Goal: Task Accomplishment & Management: Manage account settings

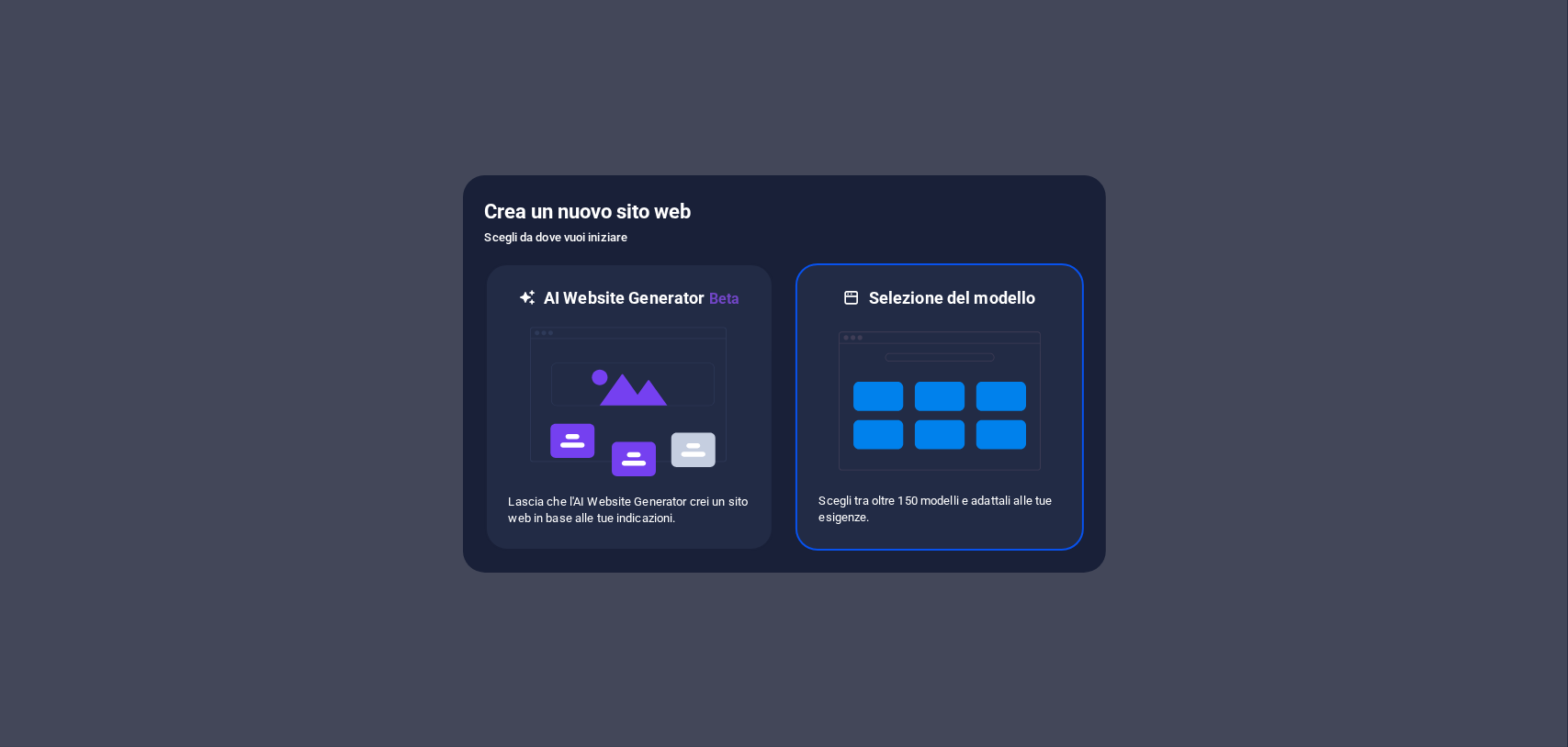
click at [859, 395] on img at bounding box center [939, 402] width 202 height 184
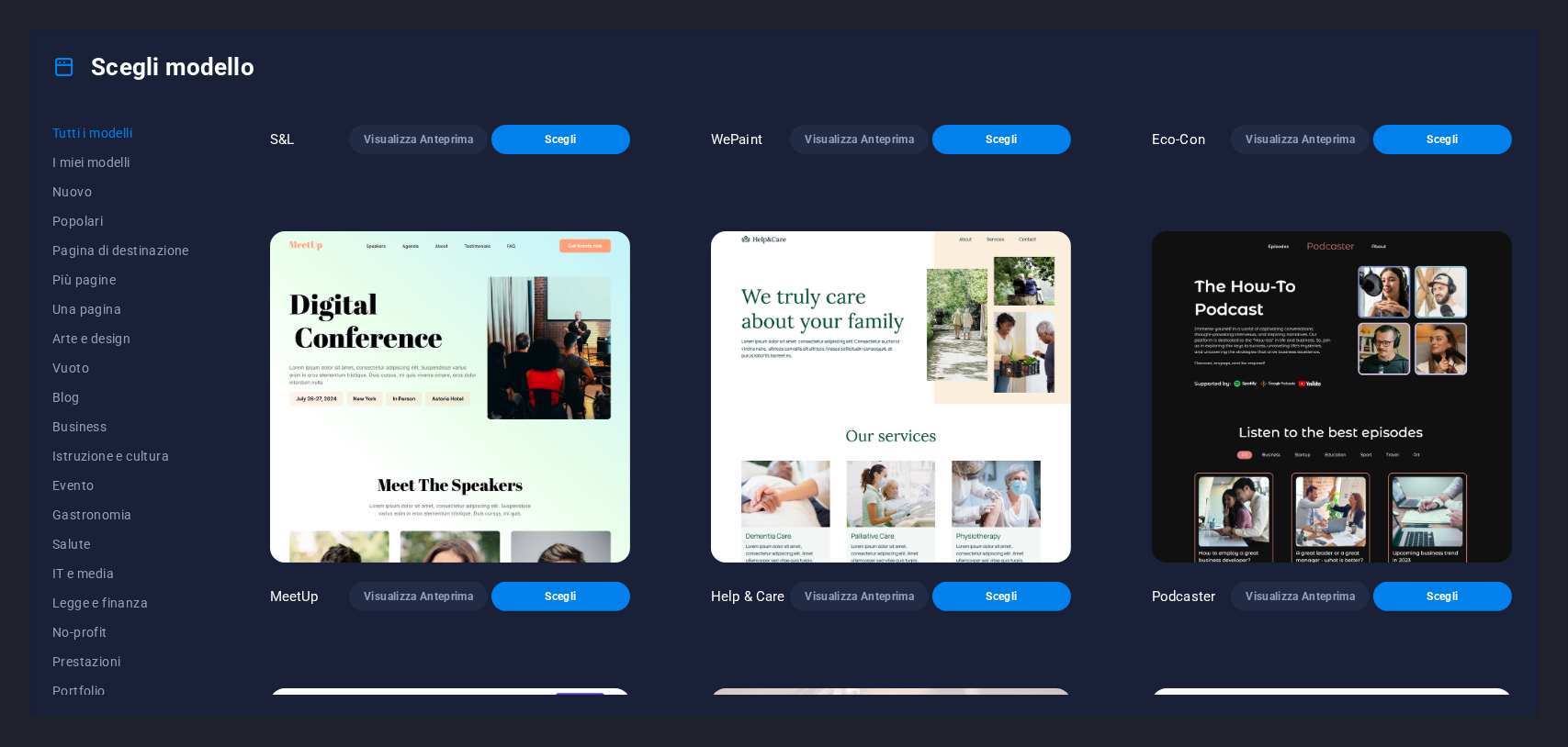
scroll to position [1286, 0]
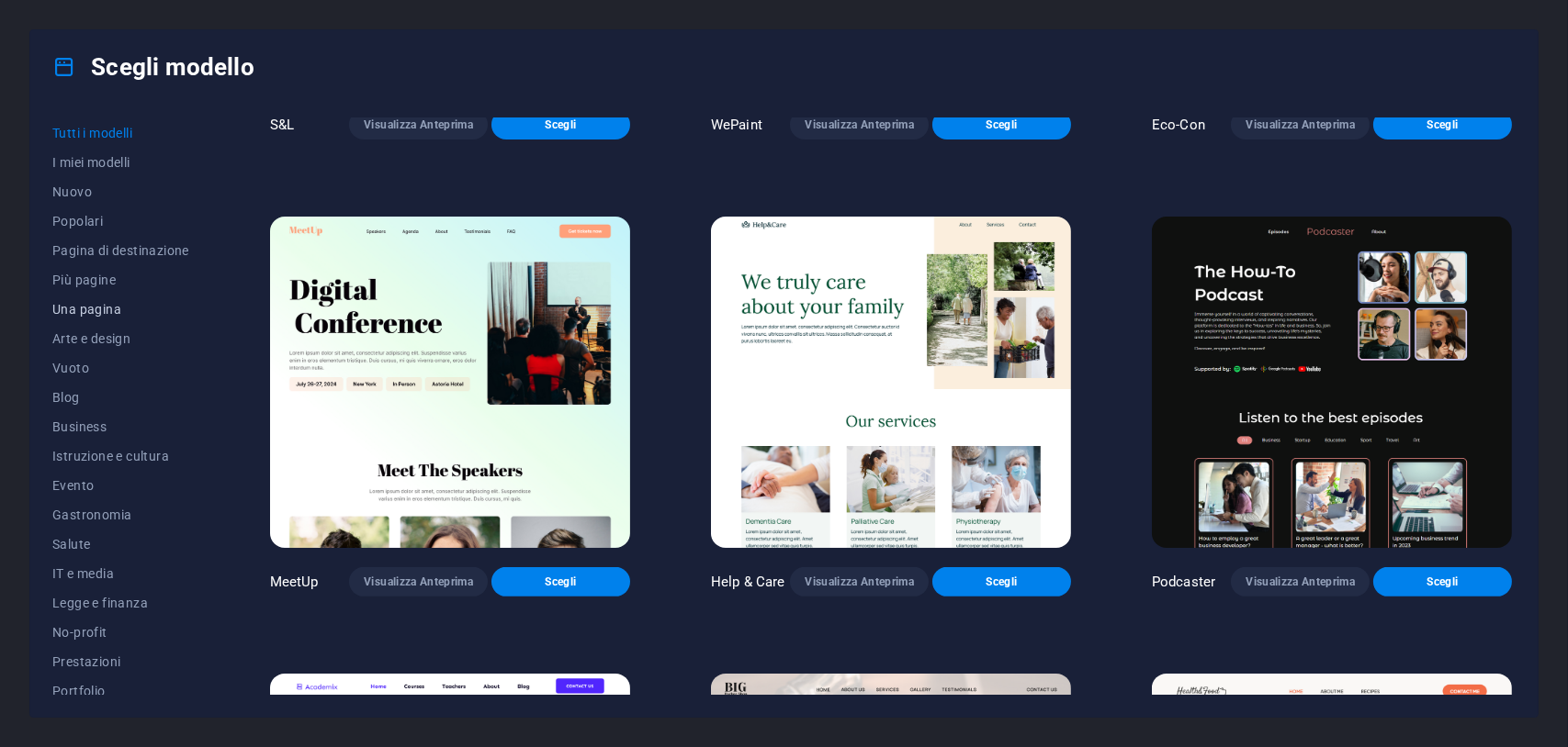
click at [80, 303] on span "Una pagina" at bounding box center [120, 309] width 136 height 15
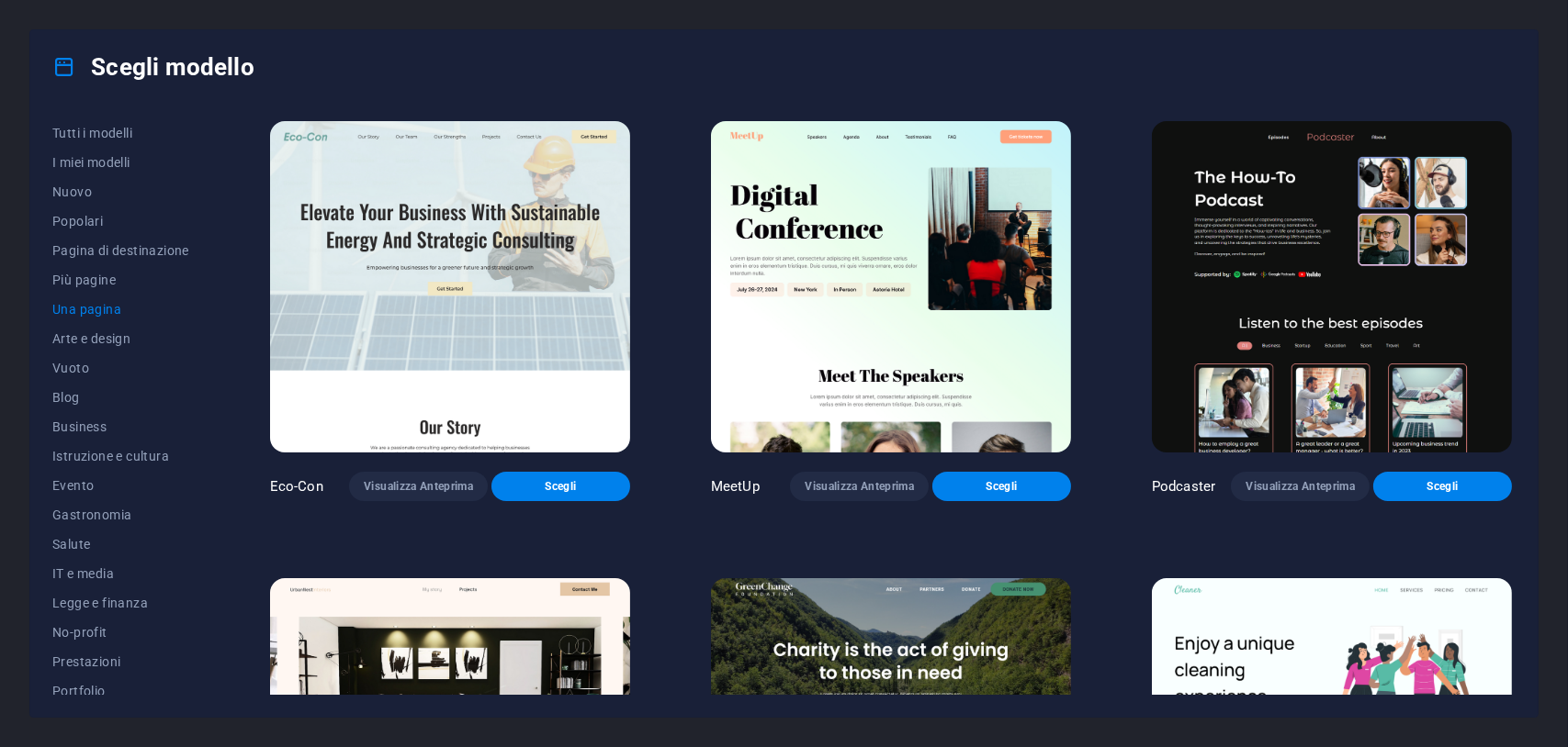
scroll to position [460, 0]
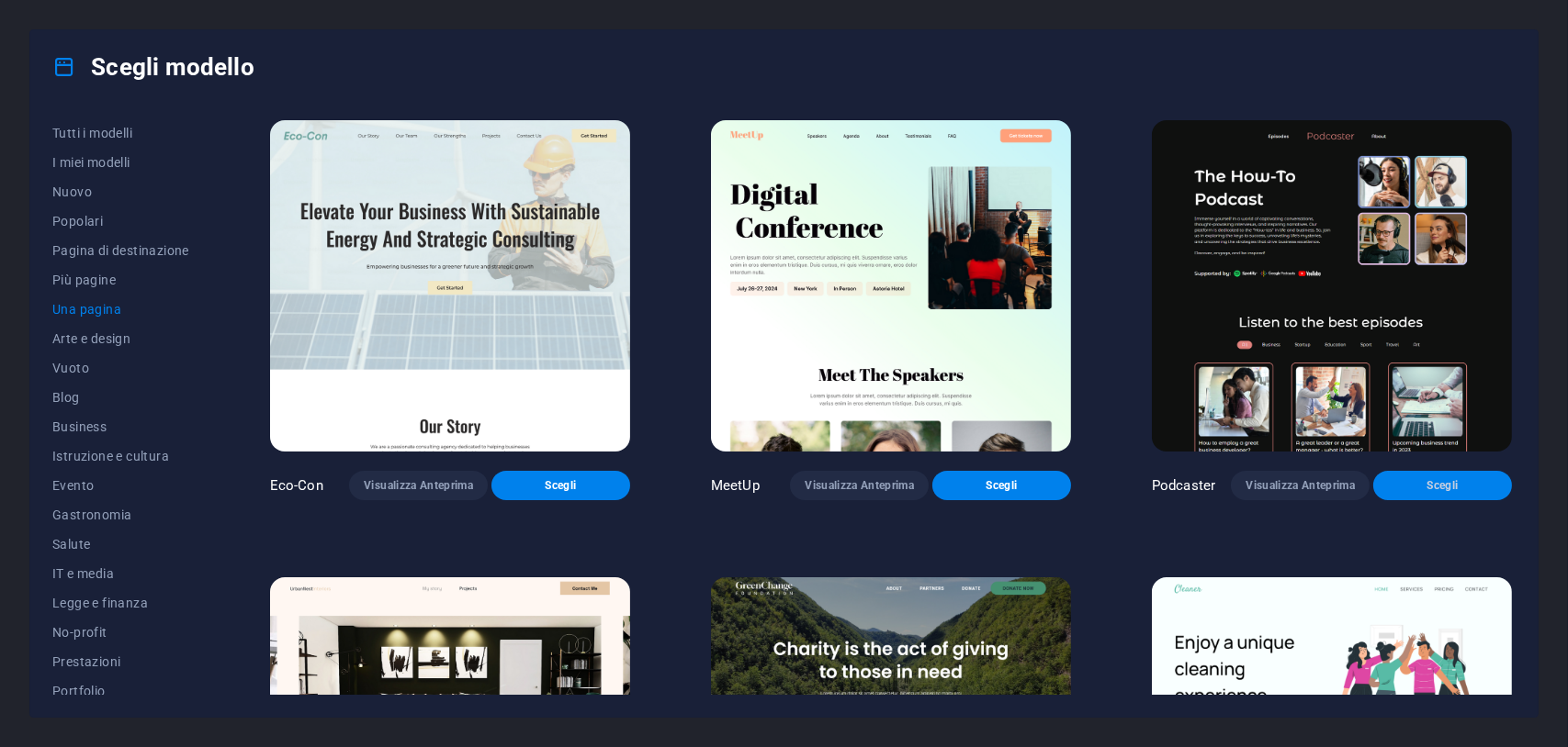
click at [1400, 478] on span "Scegli" at bounding box center [1442, 485] width 109 height 15
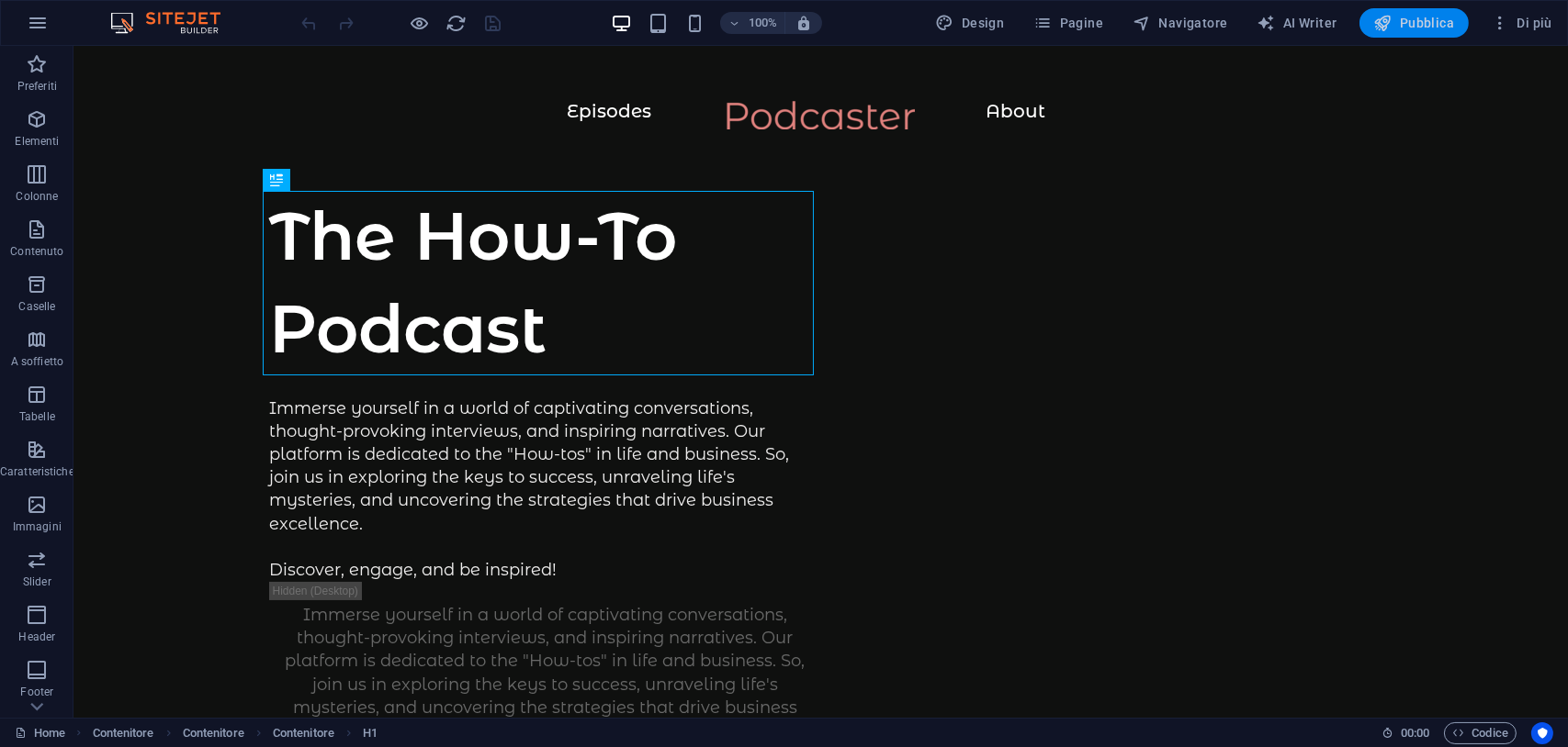
click at [1411, 20] on span "Pubblica" at bounding box center [1415, 22] width 81 height 18
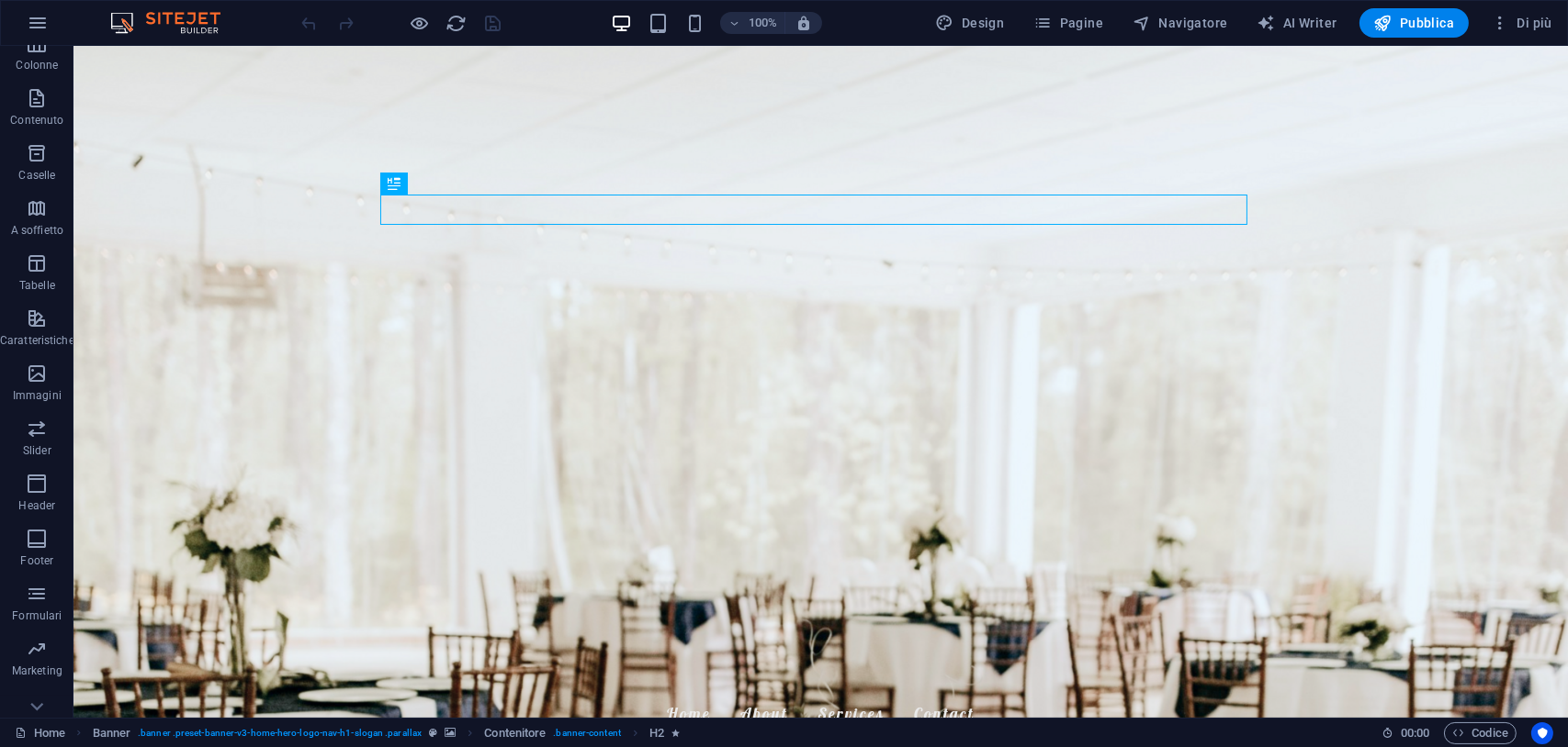
scroll to position [153, 0]
click at [1497, 27] on icon "button" at bounding box center [1499, 22] width 18 height 18
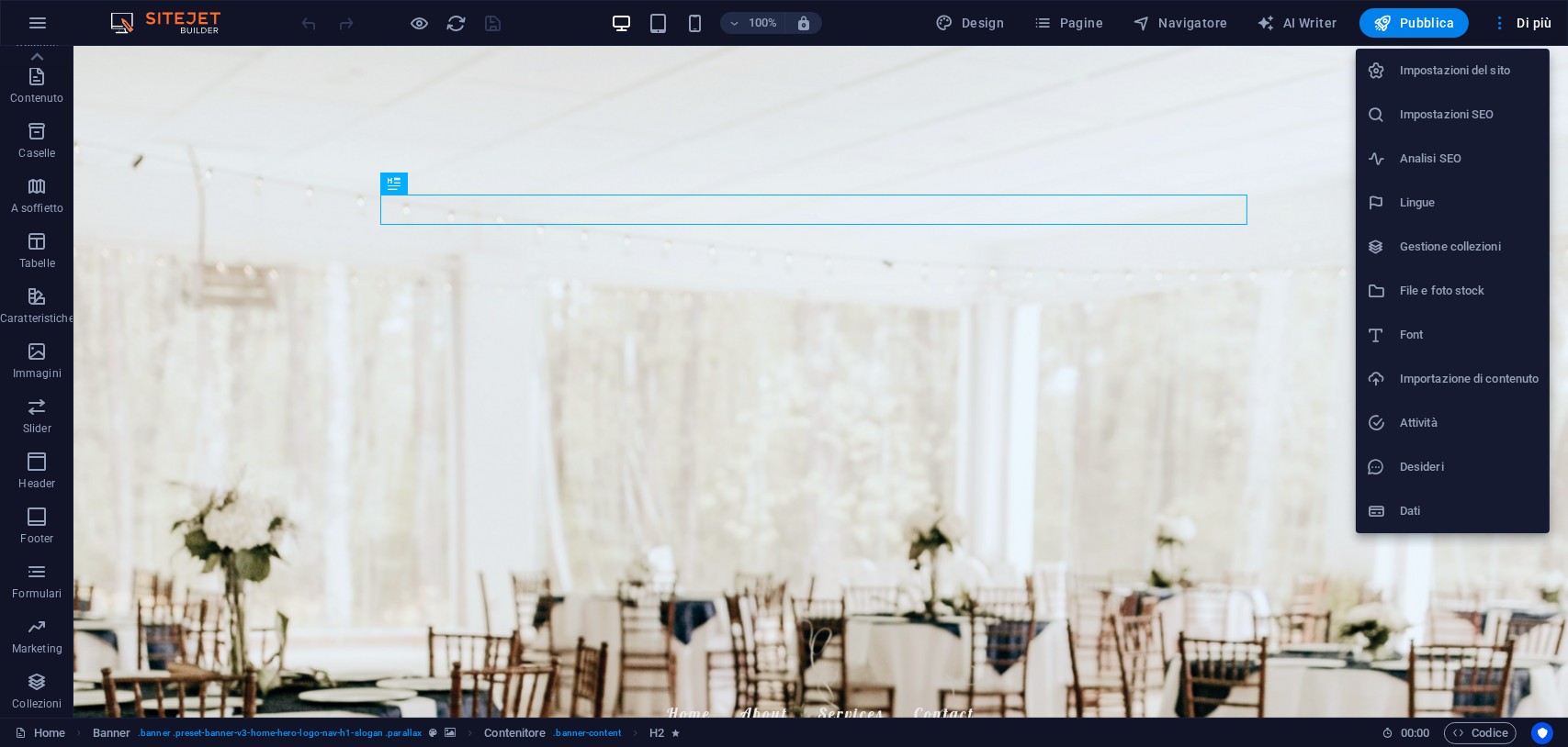
click at [1539, 21] on div at bounding box center [784, 374] width 1568 height 747
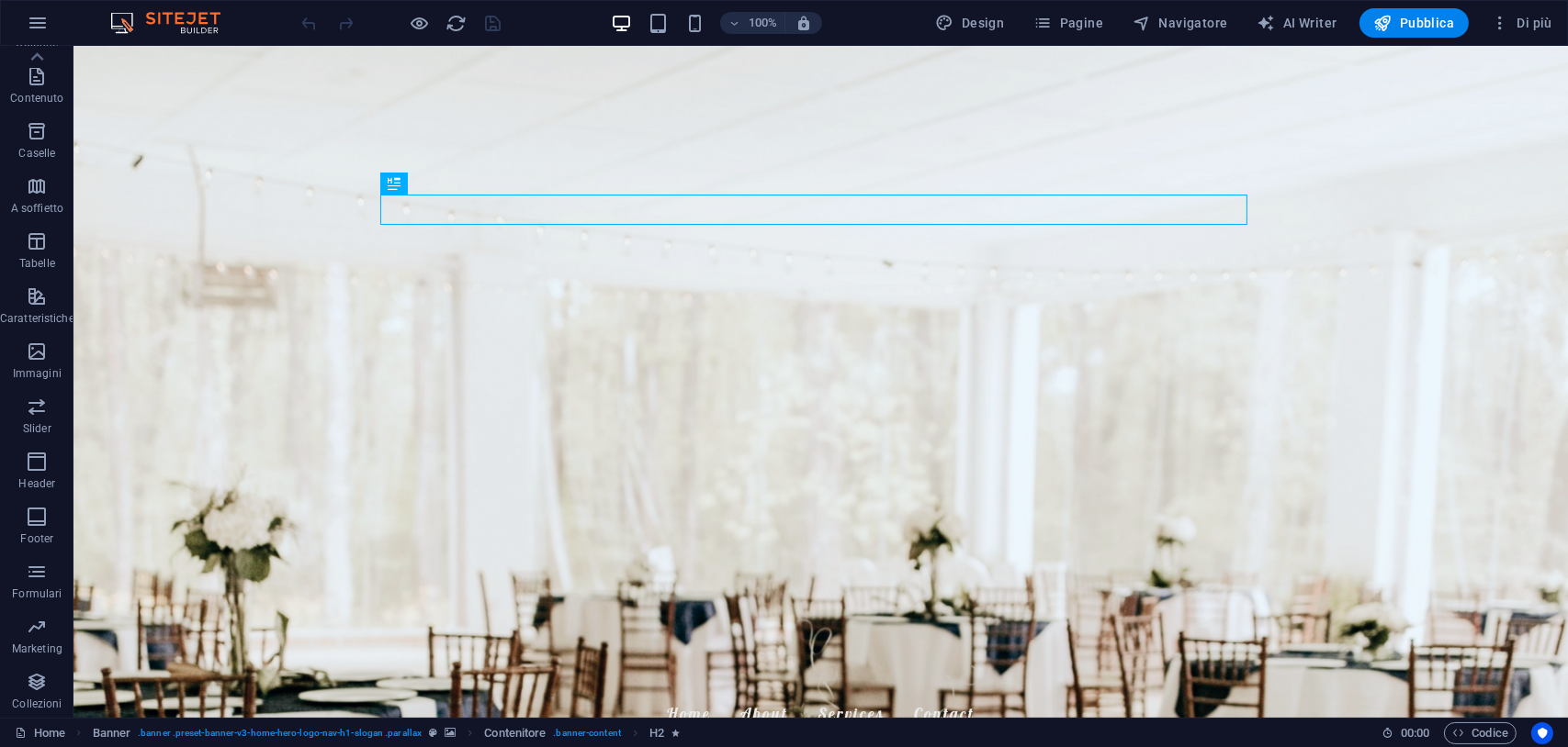
click at [1539, 21] on span "Di più" at bounding box center [1522, 22] width 62 height 18
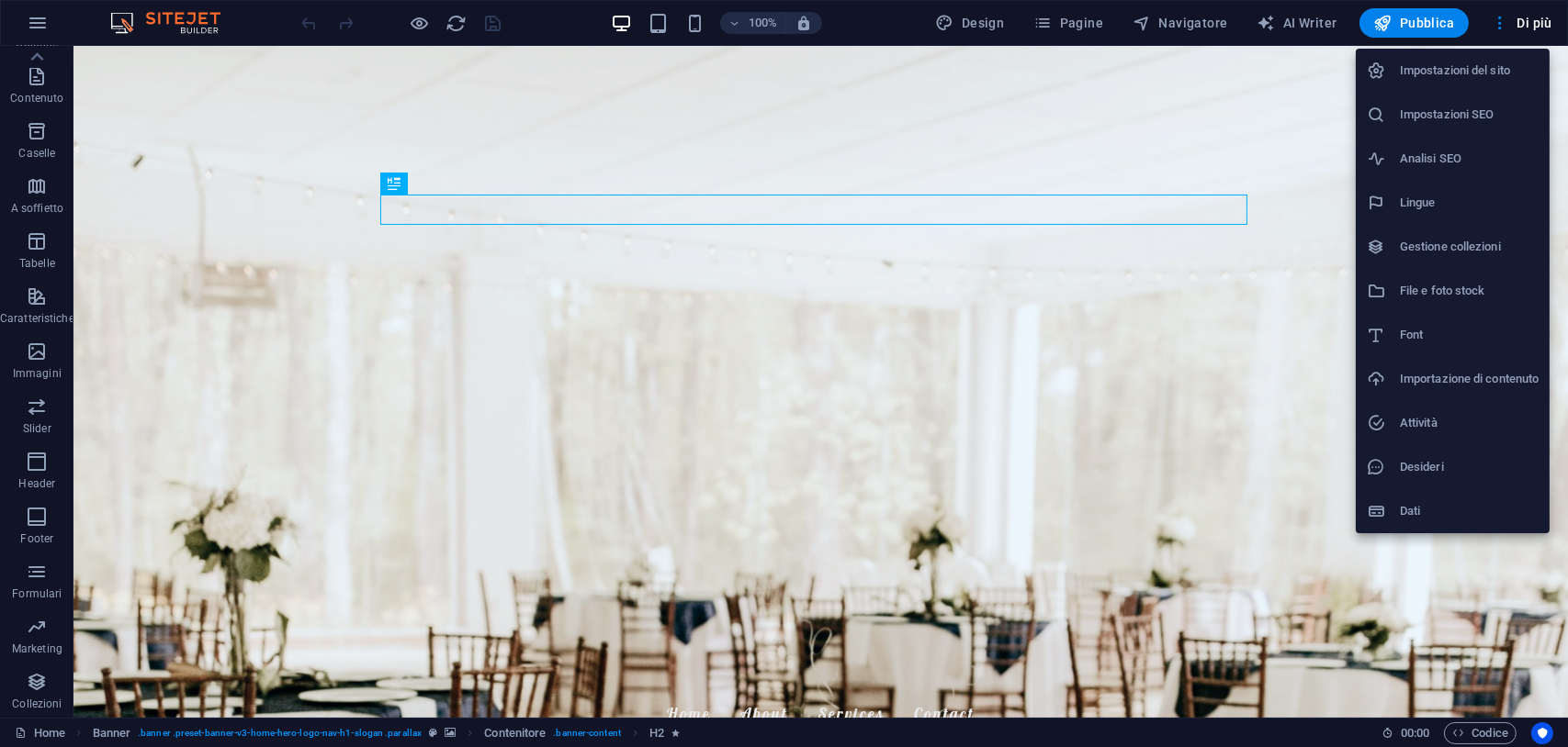
click at [1541, 732] on div at bounding box center [784, 374] width 1568 height 747
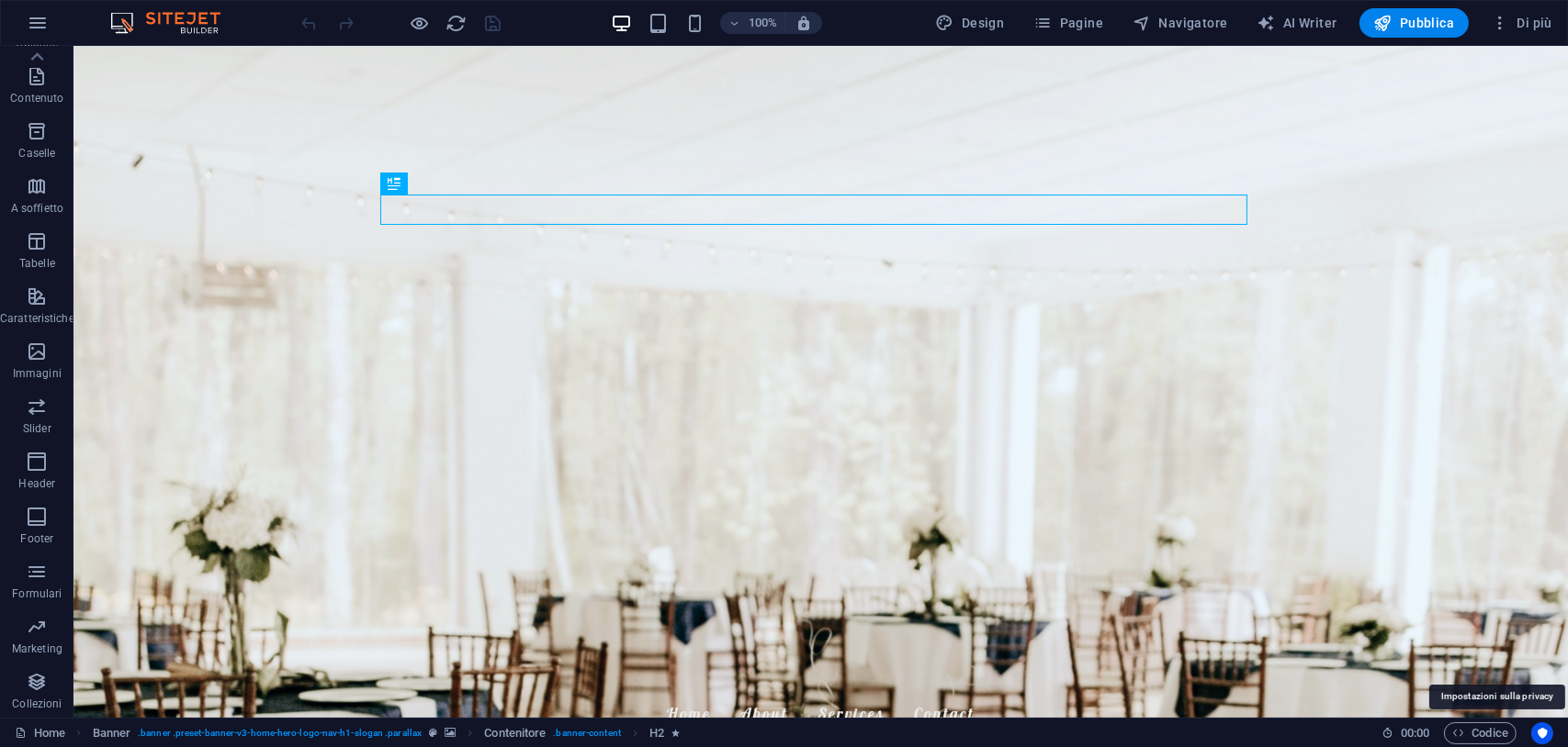
click at [1542, 732] on icon "Usercentrics" at bounding box center [1542, 733] width 13 height 13
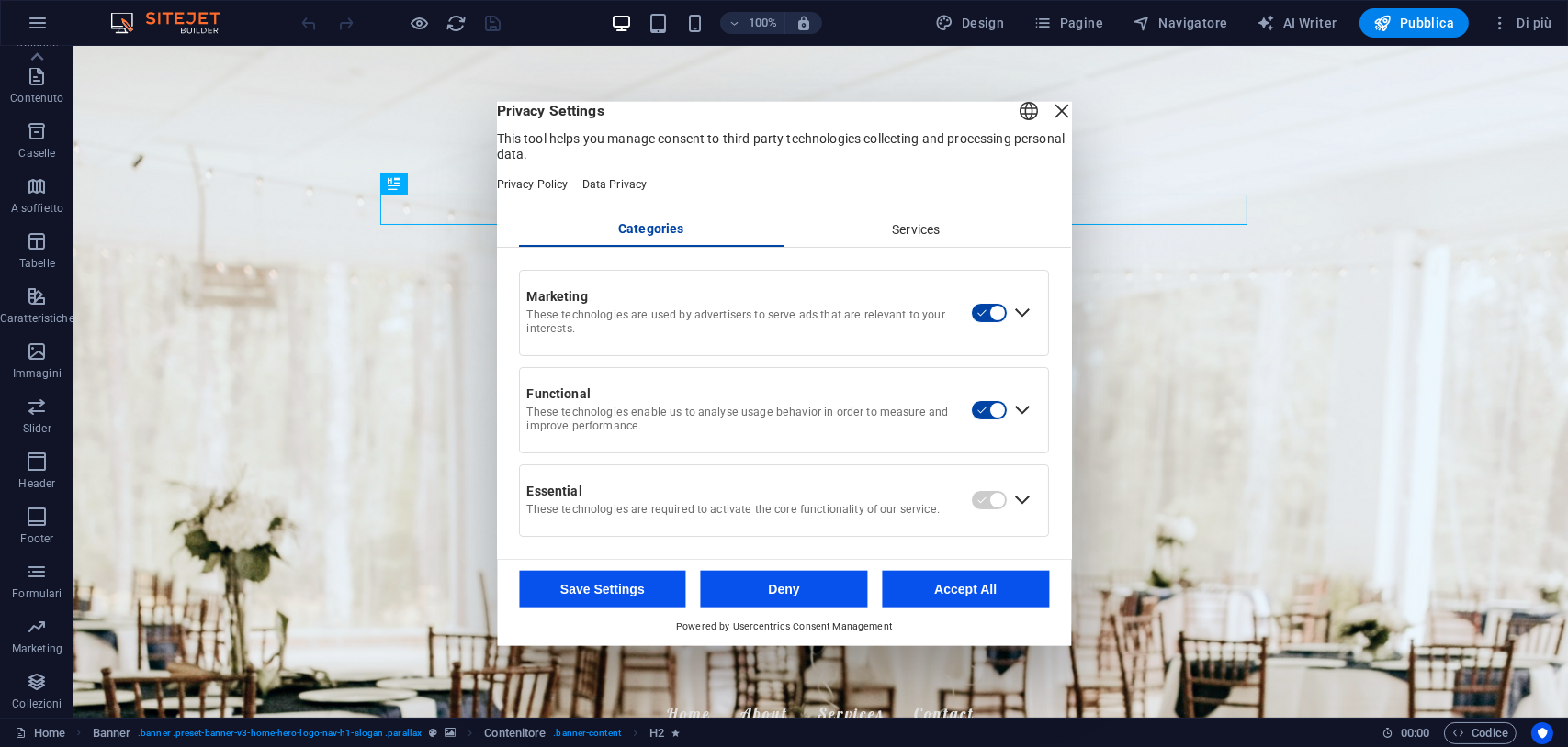
click at [1049, 124] on div "Close Layer" at bounding box center [1062, 111] width 26 height 26
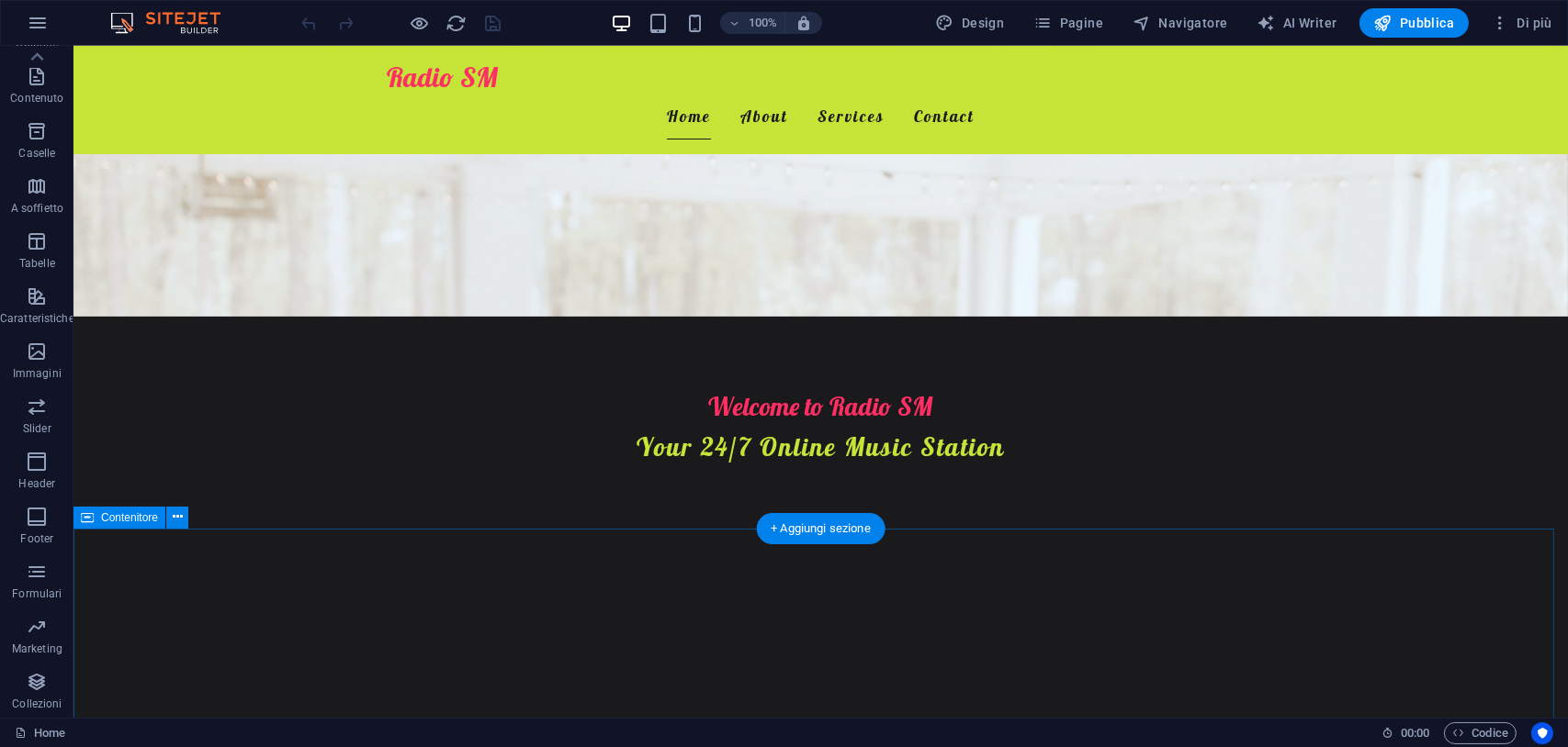
scroll to position [460, 0]
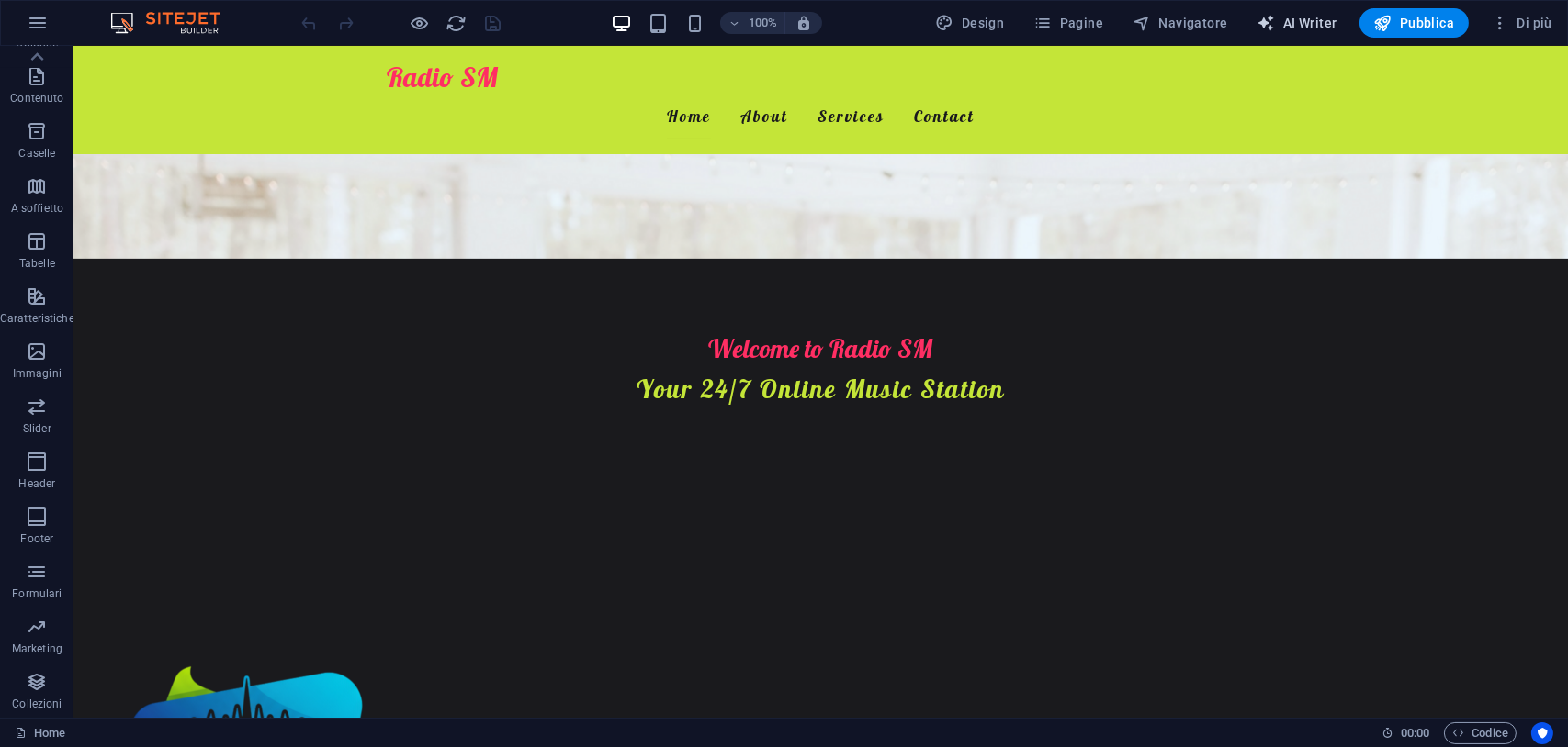
select select "English"
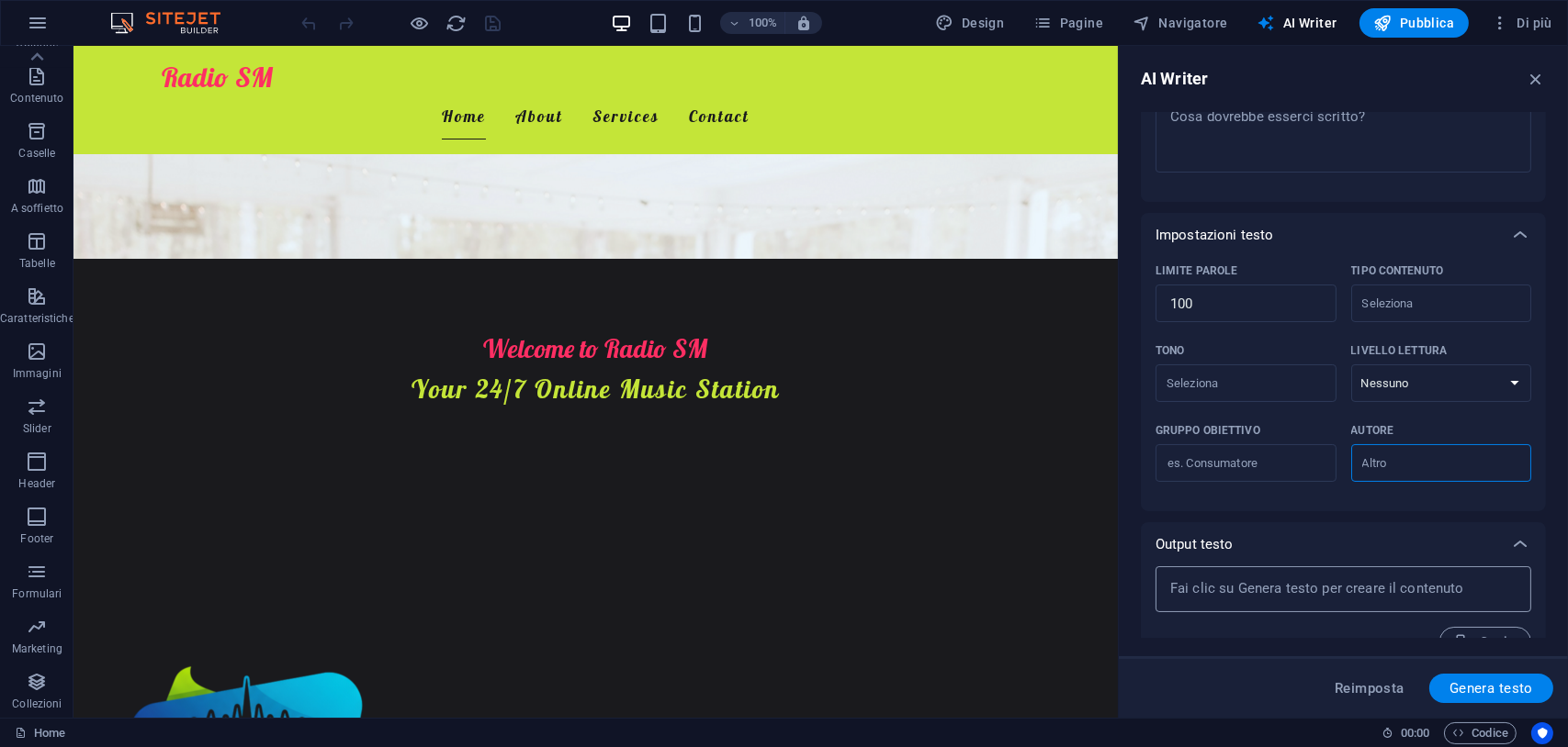
scroll to position [314, 0]
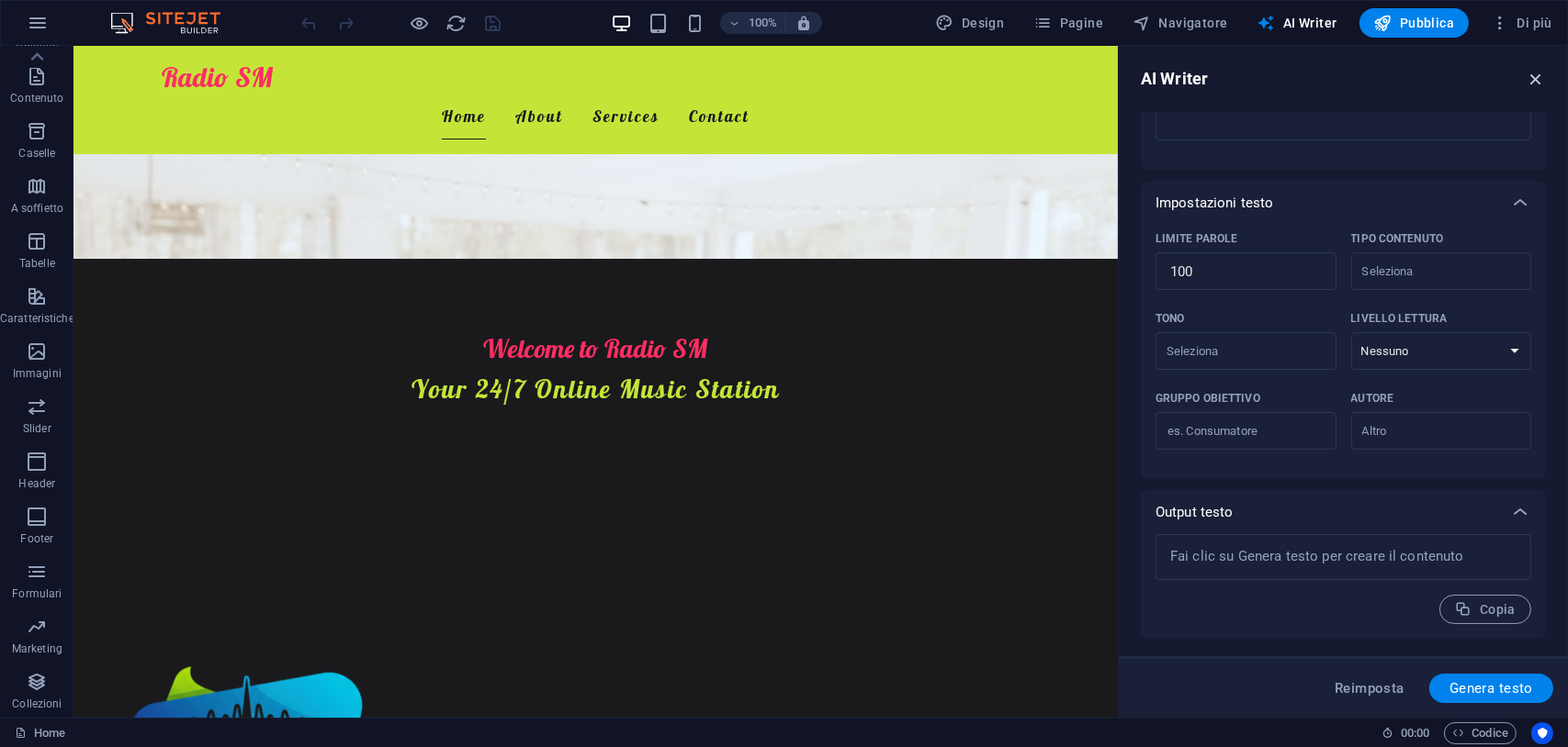
click at [1535, 77] on icon "button" at bounding box center [1535, 78] width 20 height 20
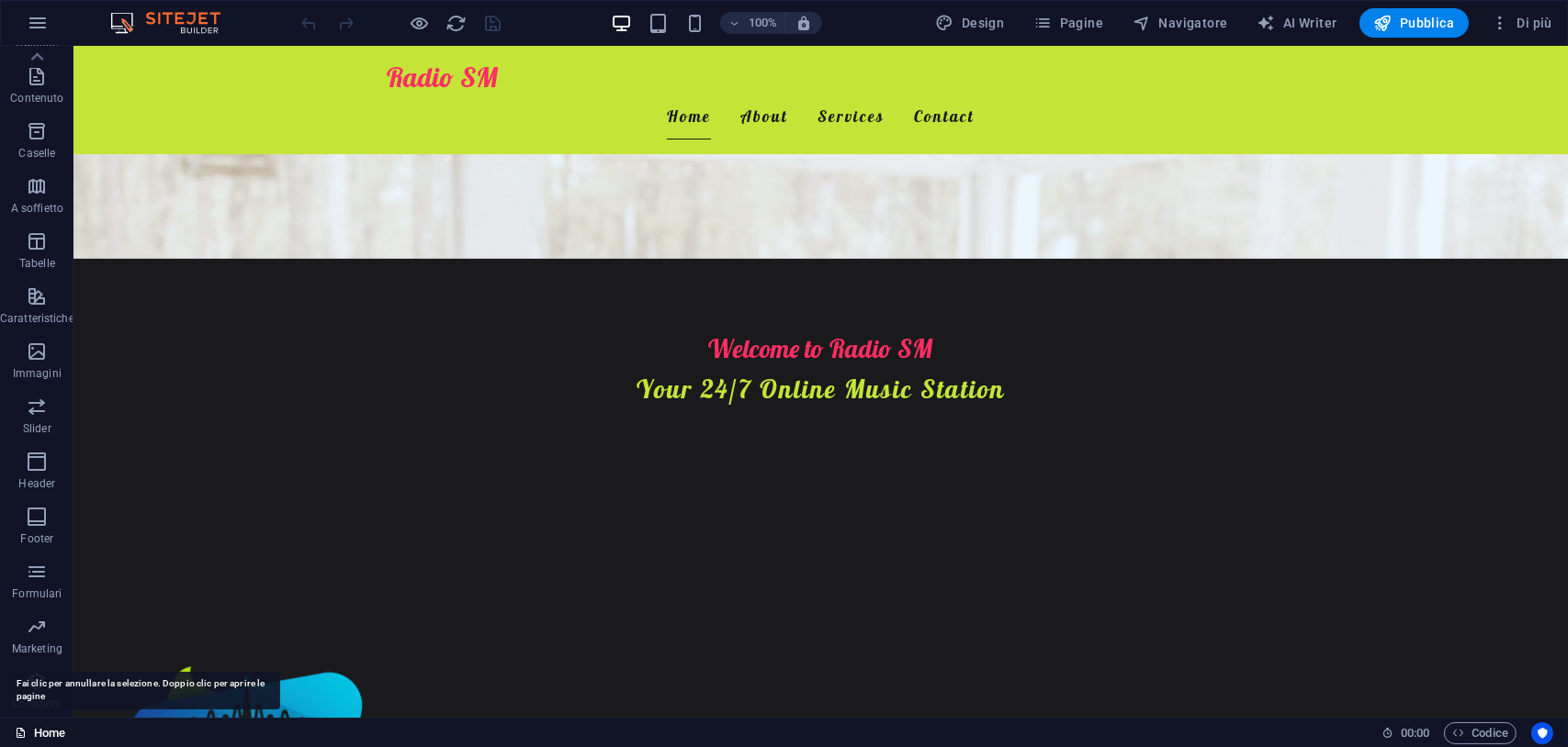
click at [21, 736] on icon at bounding box center [20, 733] width 12 height 12
click at [22, 736] on icon at bounding box center [20, 733] width 12 height 12
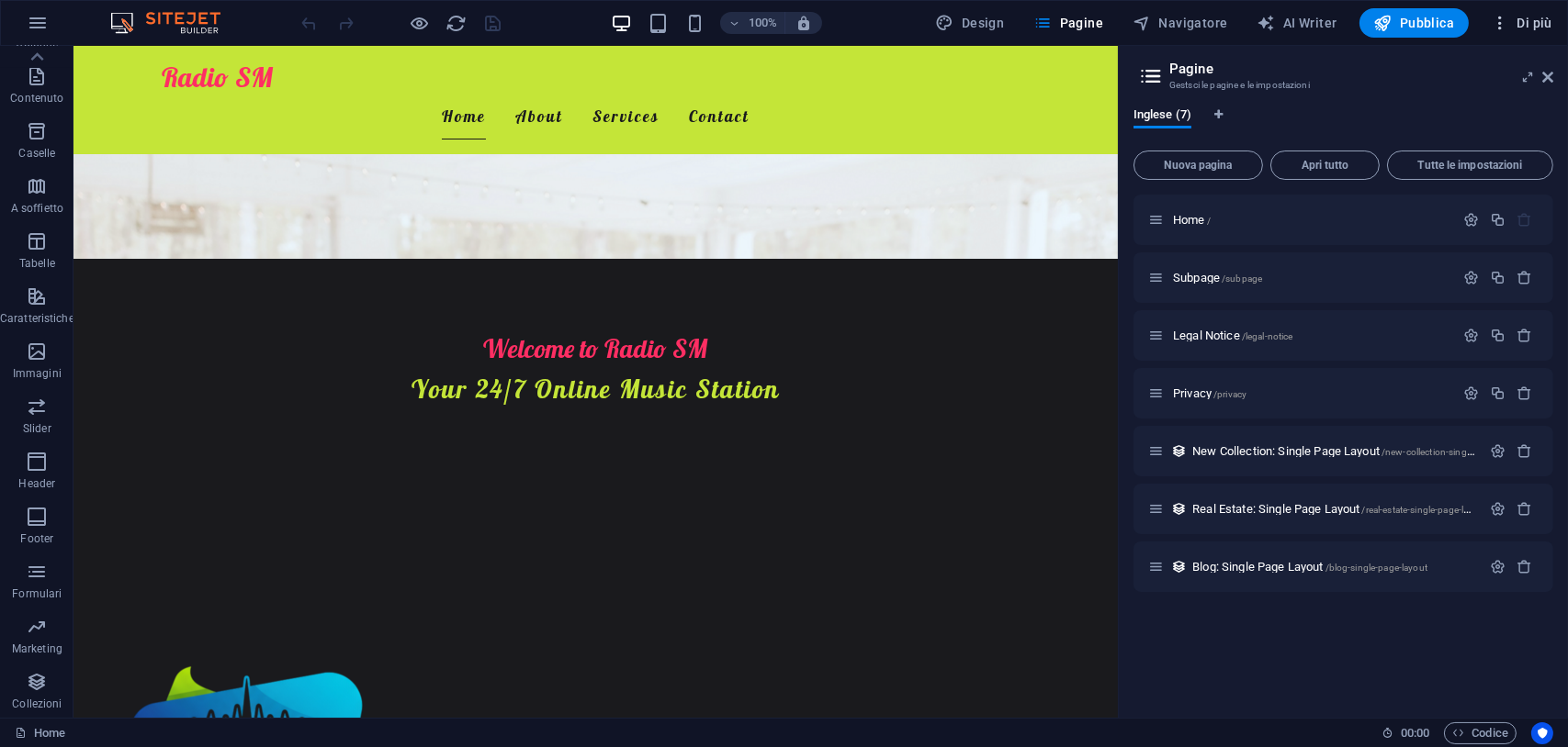
click at [1509, 23] on icon "button" at bounding box center [1499, 22] width 18 height 18
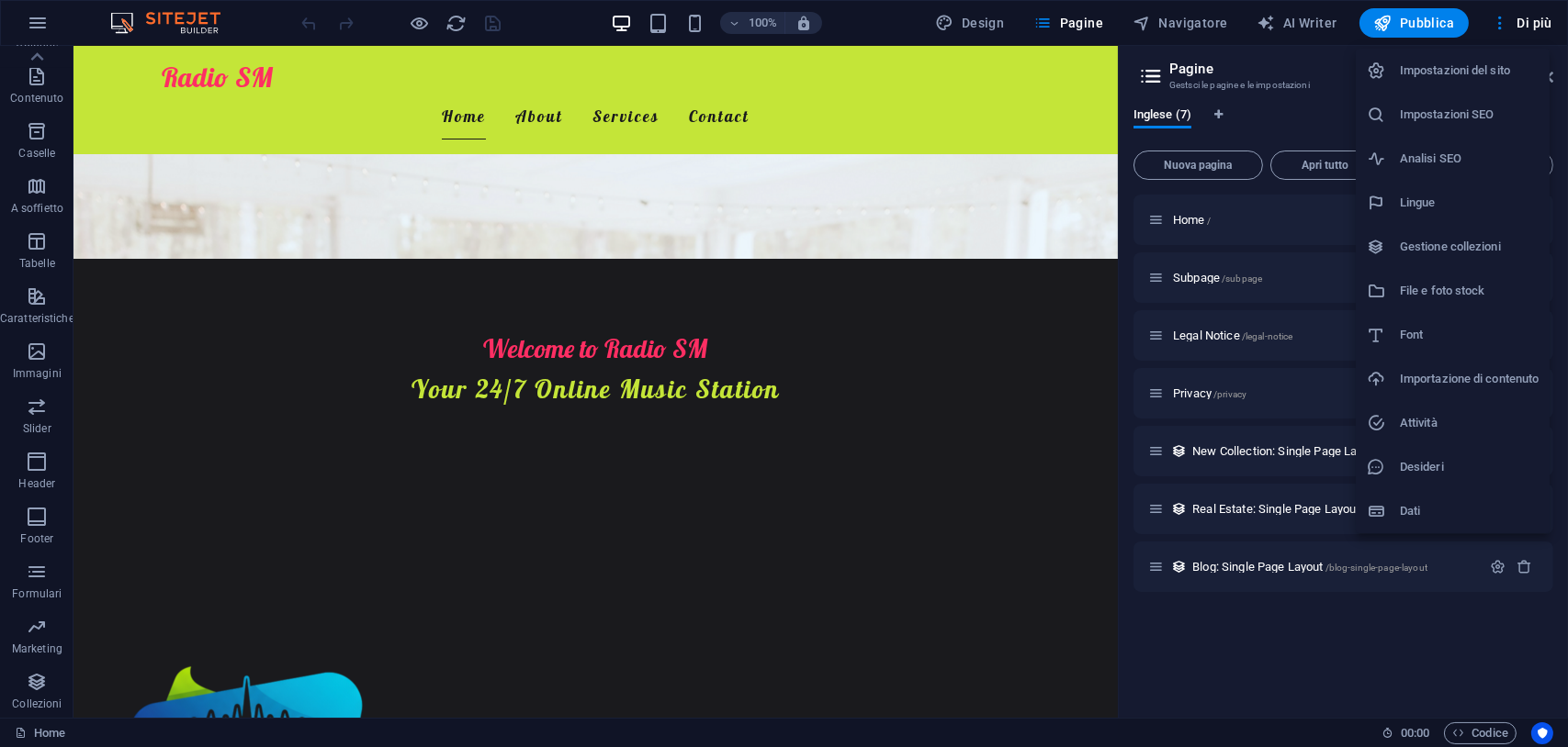
click at [1457, 66] on h6 "Impostazioni del sito" at bounding box center [1468, 71] width 138 height 22
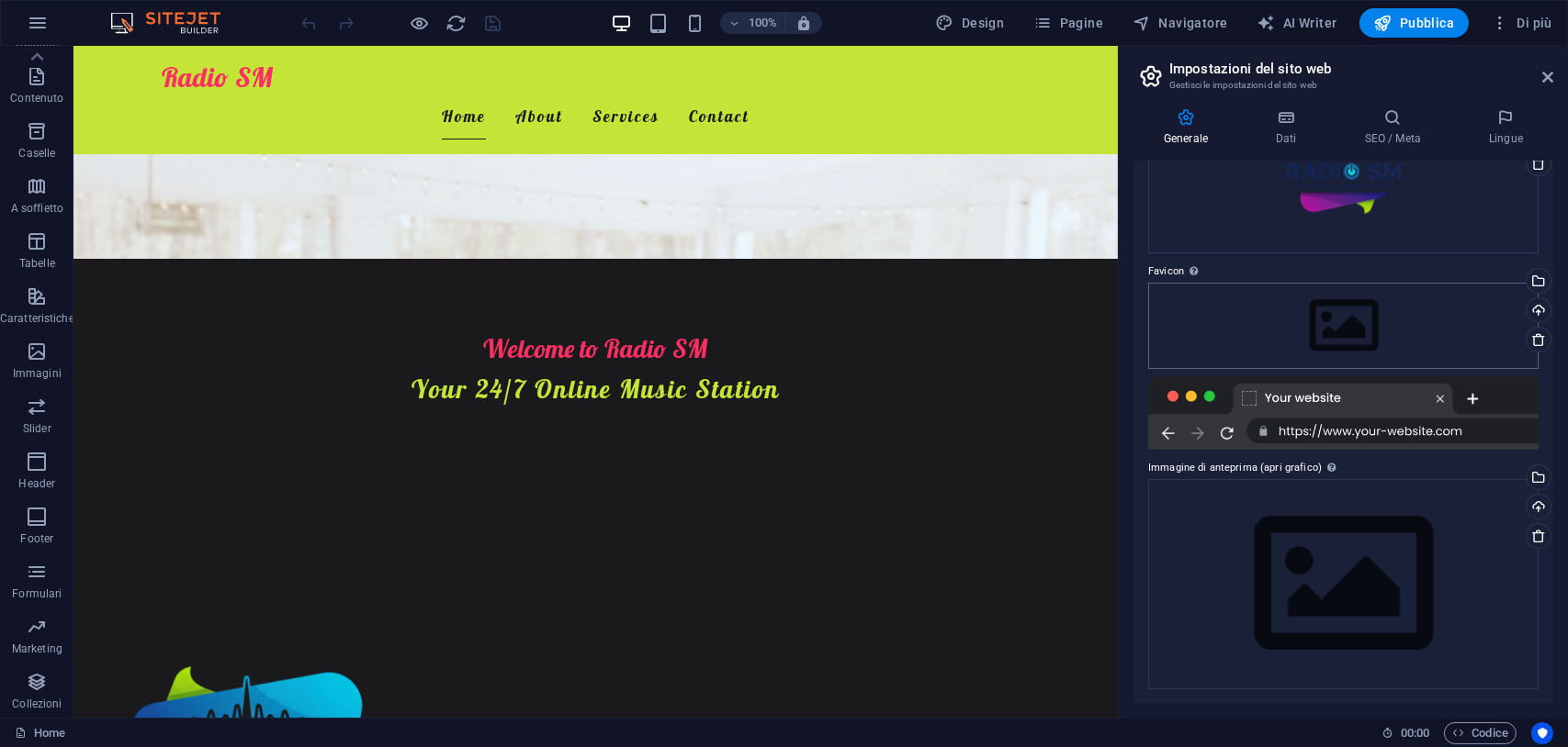
scroll to position [0, 0]
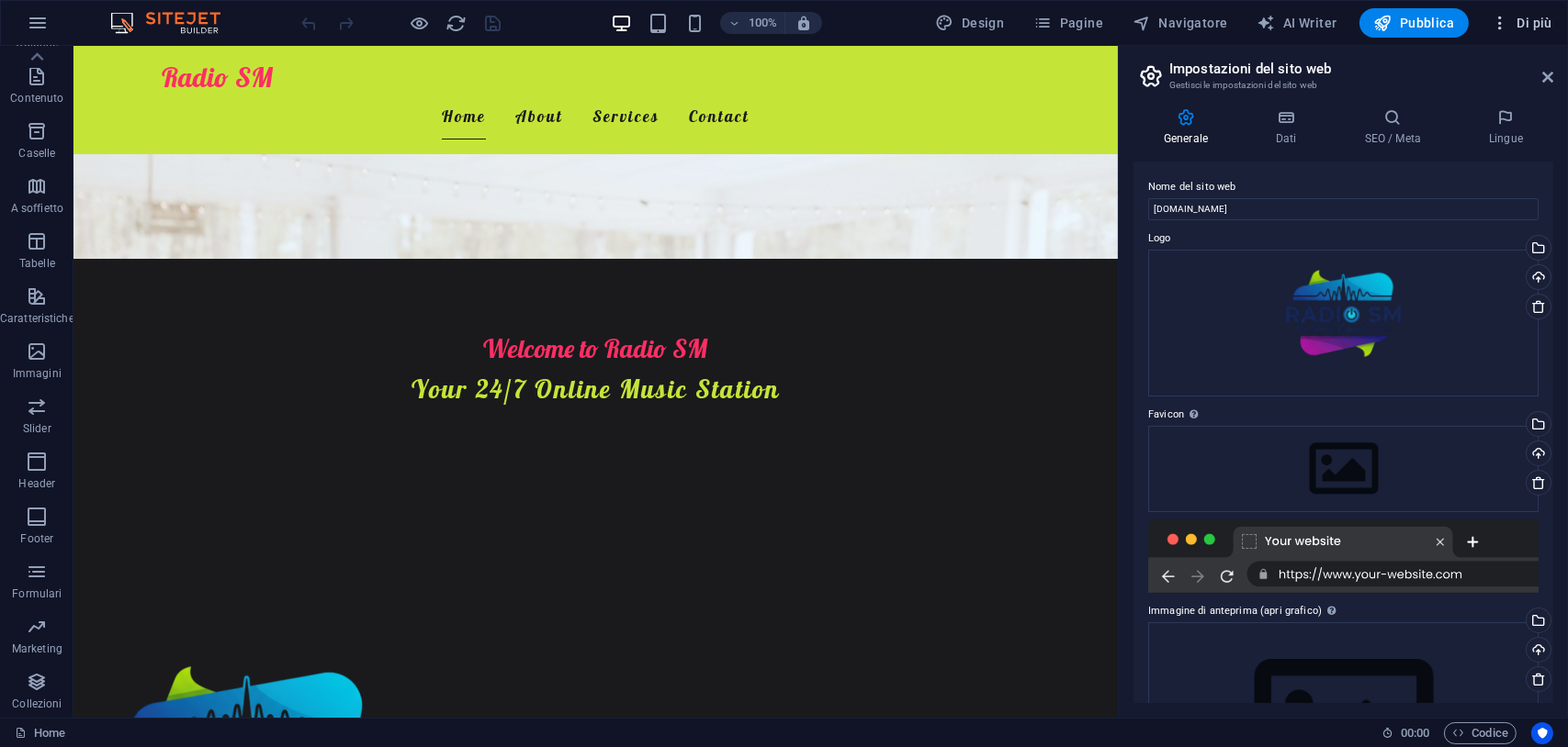
click at [1543, 23] on span "Di più" at bounding box center [1522, 22] width 62 height 18
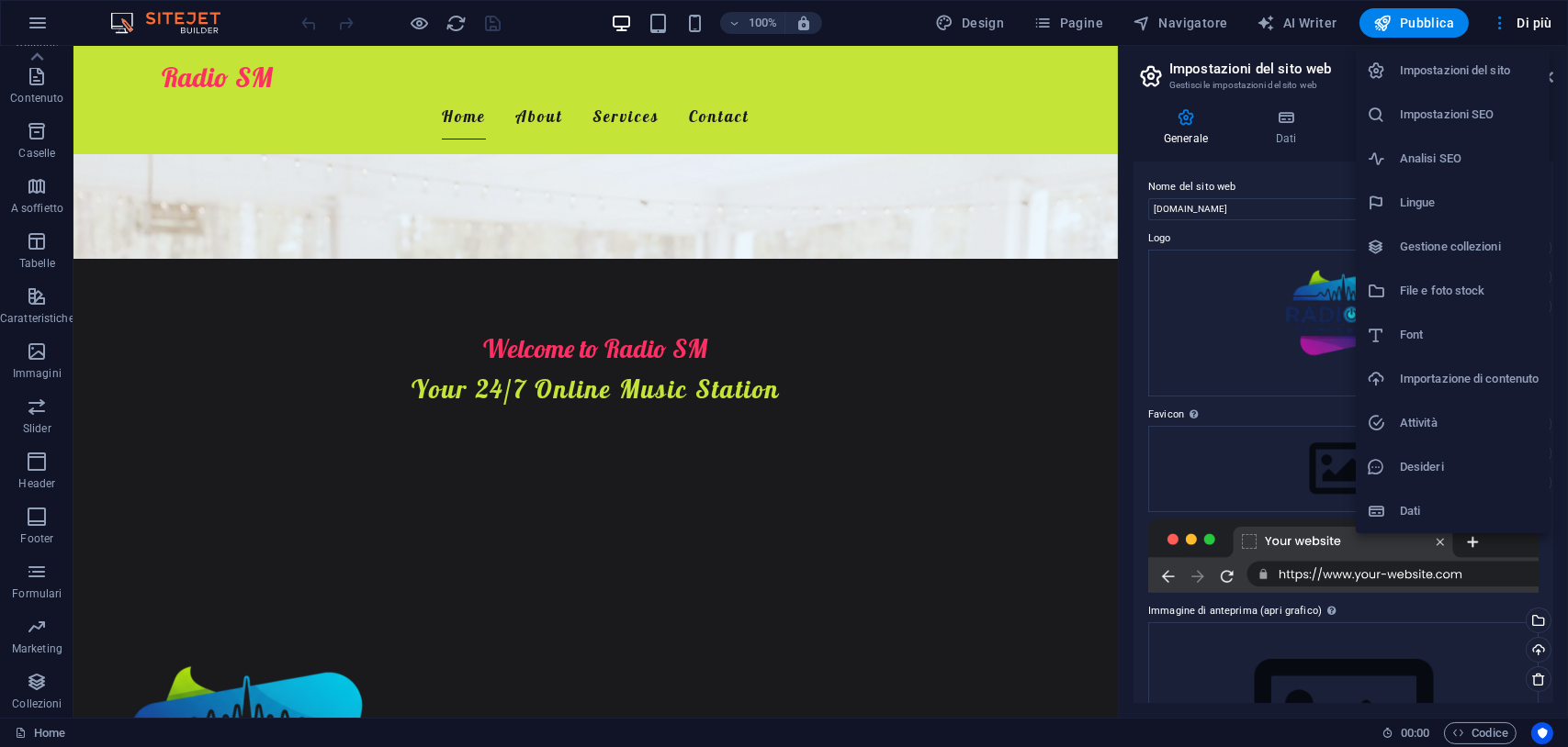
click at [1405, 505] on h6 "Dati" at bounding box center [1468, 511] width 138 height 22
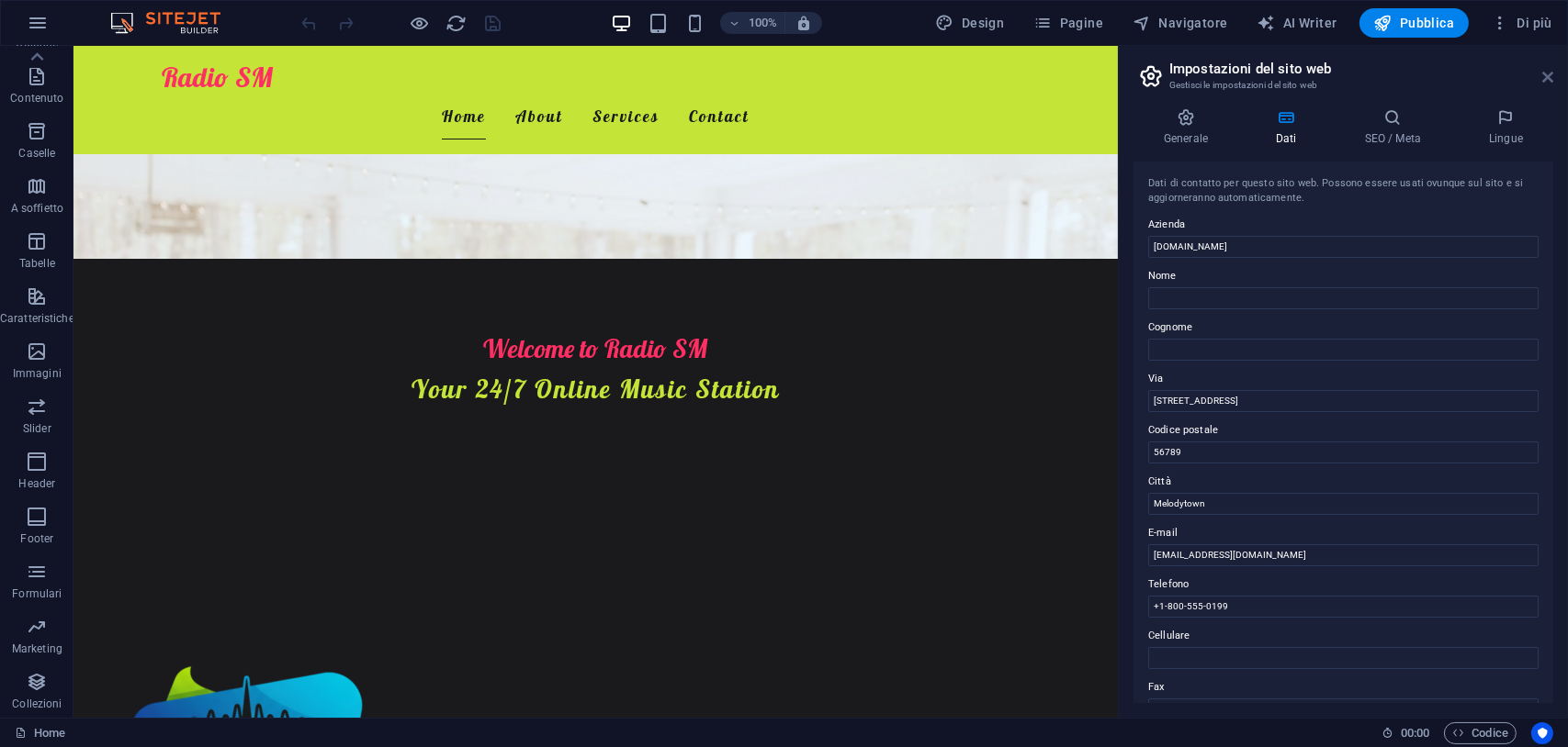
click at [1542, 74] on icon at bounding box center [1547, 76] width 11 height 15
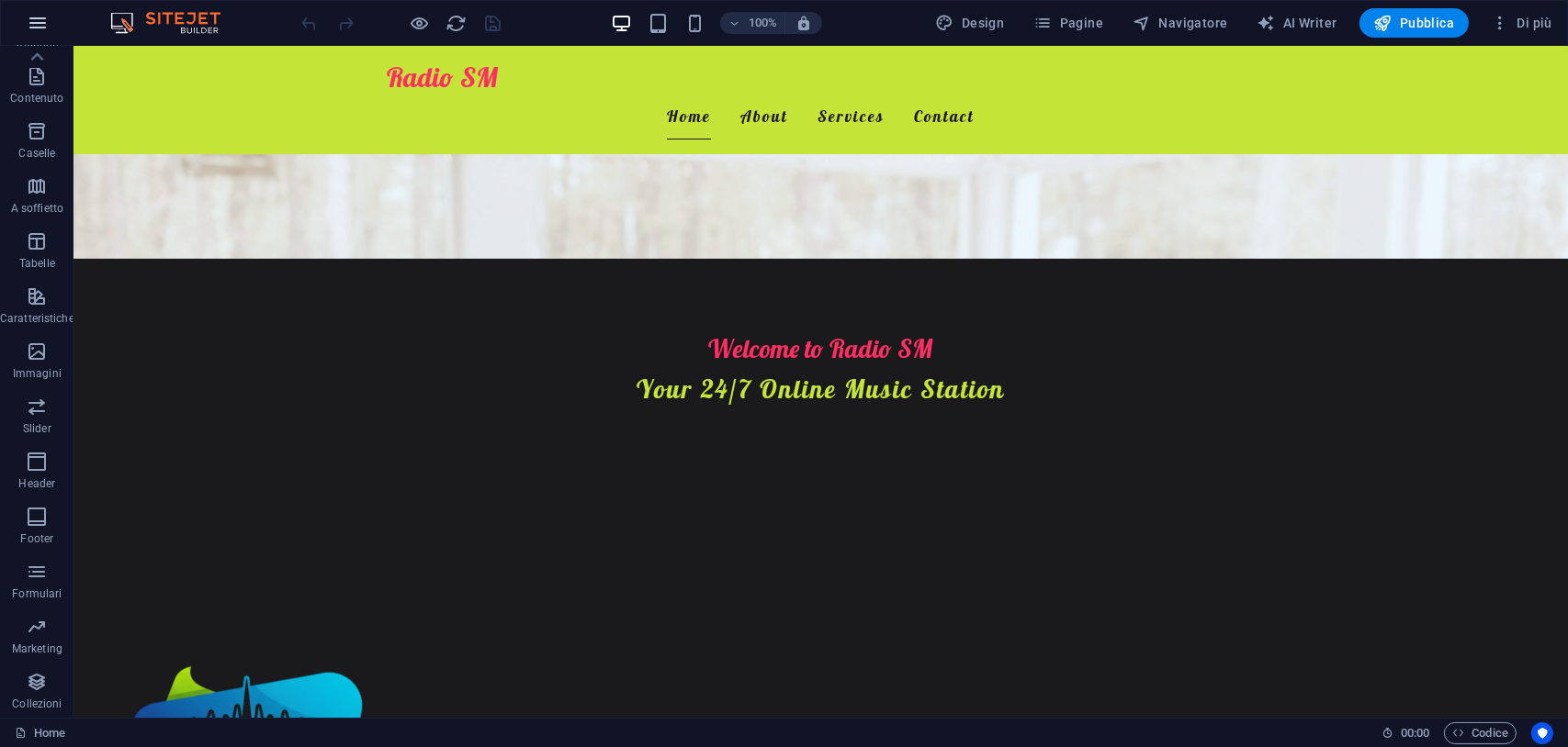
click at [0, 0] on icon "button" at bounding box center [0, 0] width 0 height 0
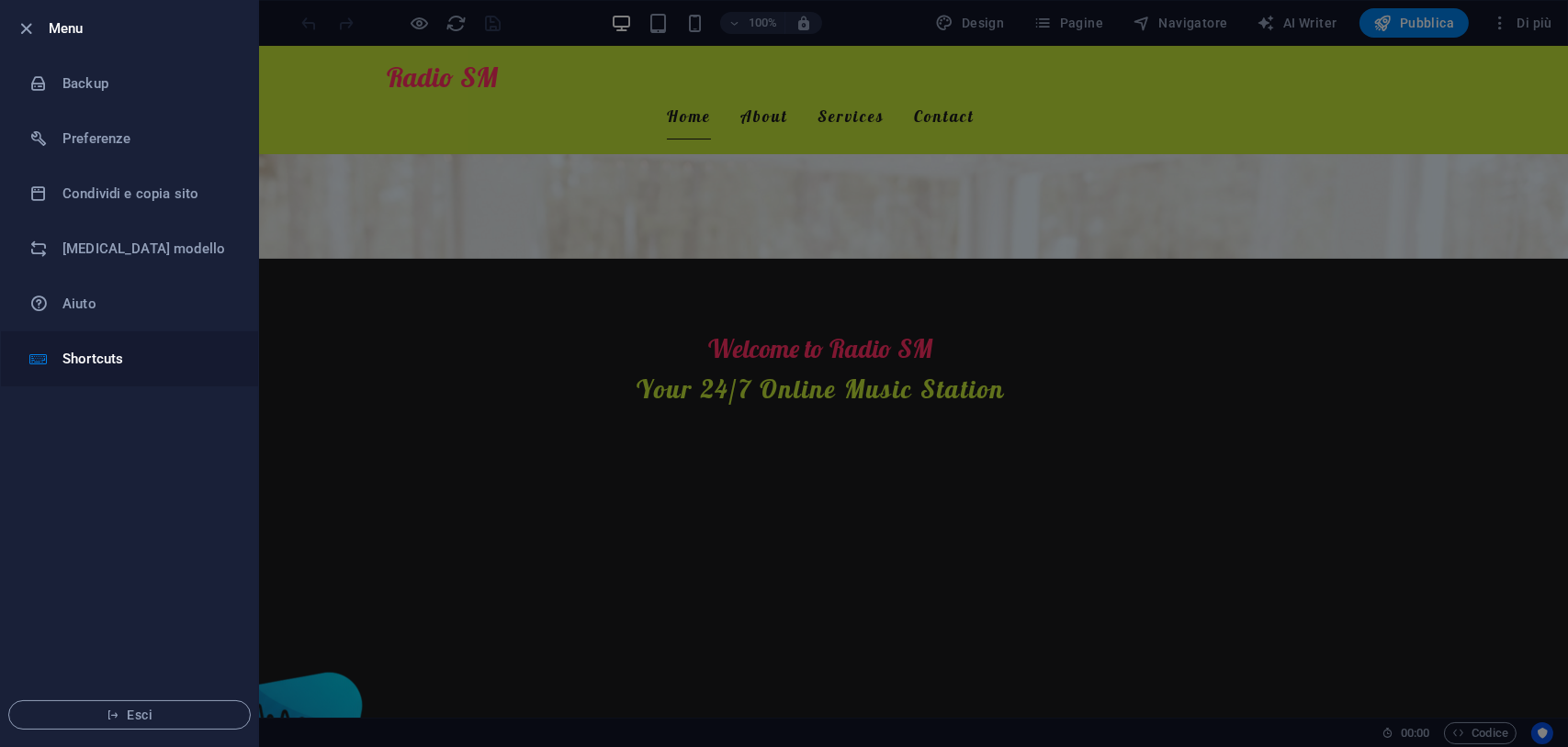
click at [96, 365] on h6 "Shortcuts" at bounding box center [148, 359] width 170 height 22
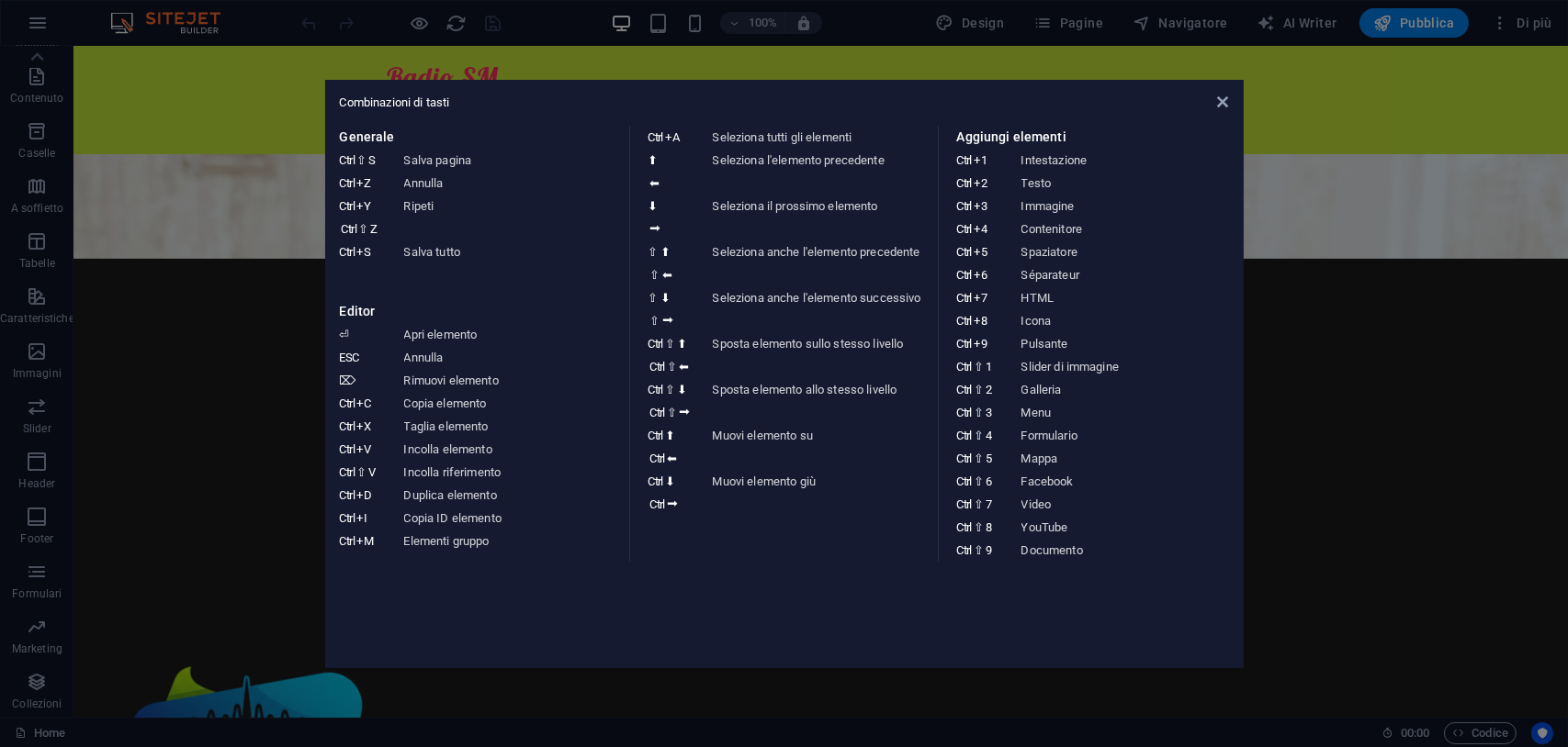
click at [216, 466] on aside "Combinazioni di tasti Generale Ctrl ⇧ S Salva pagina Ctrl Z Annulla Ctrl Y Ctrl…" at bounding box center [784, 374] width 1568 height 747
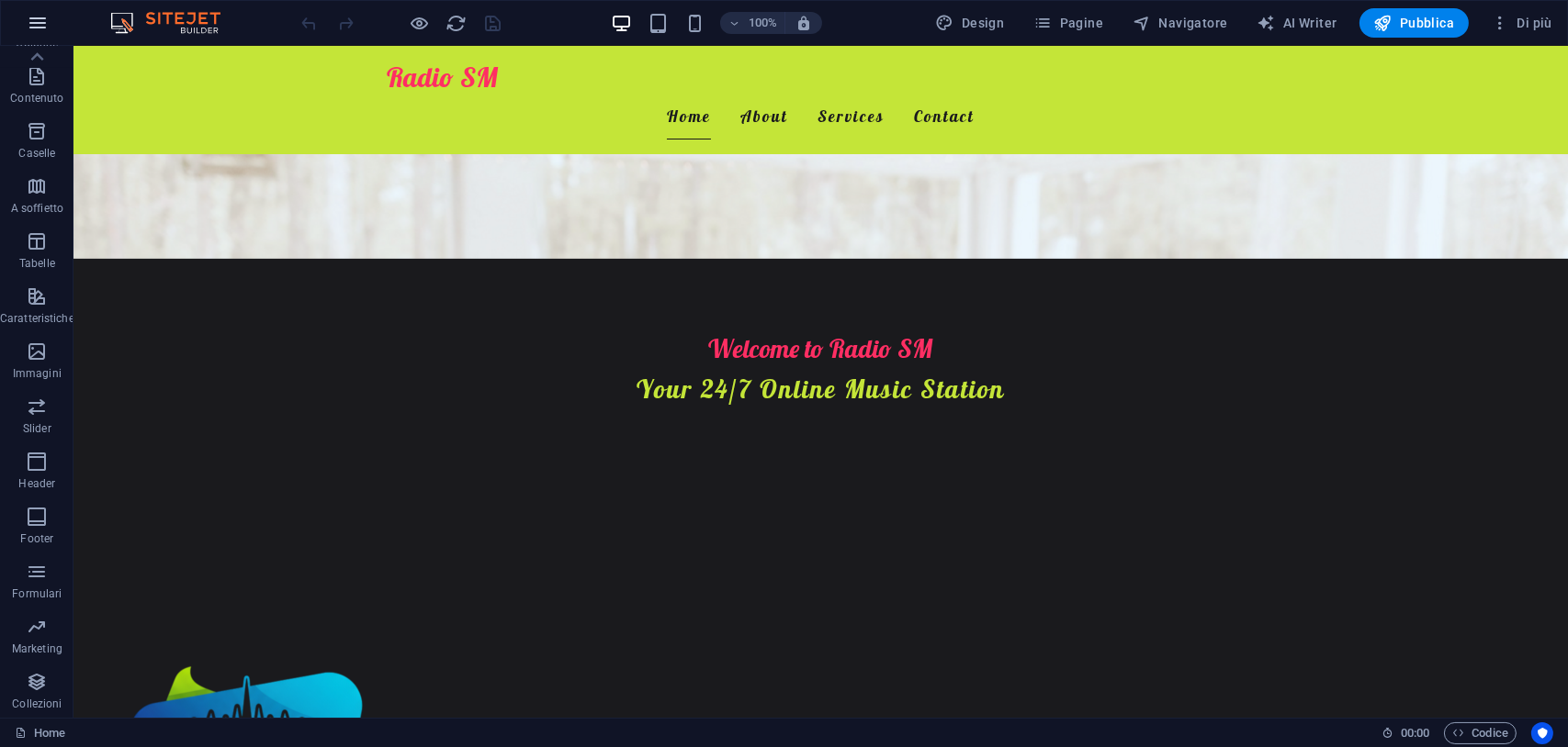
click at [0, 0] on icon "button" at bounding box center [0, 0] width 0 height 0
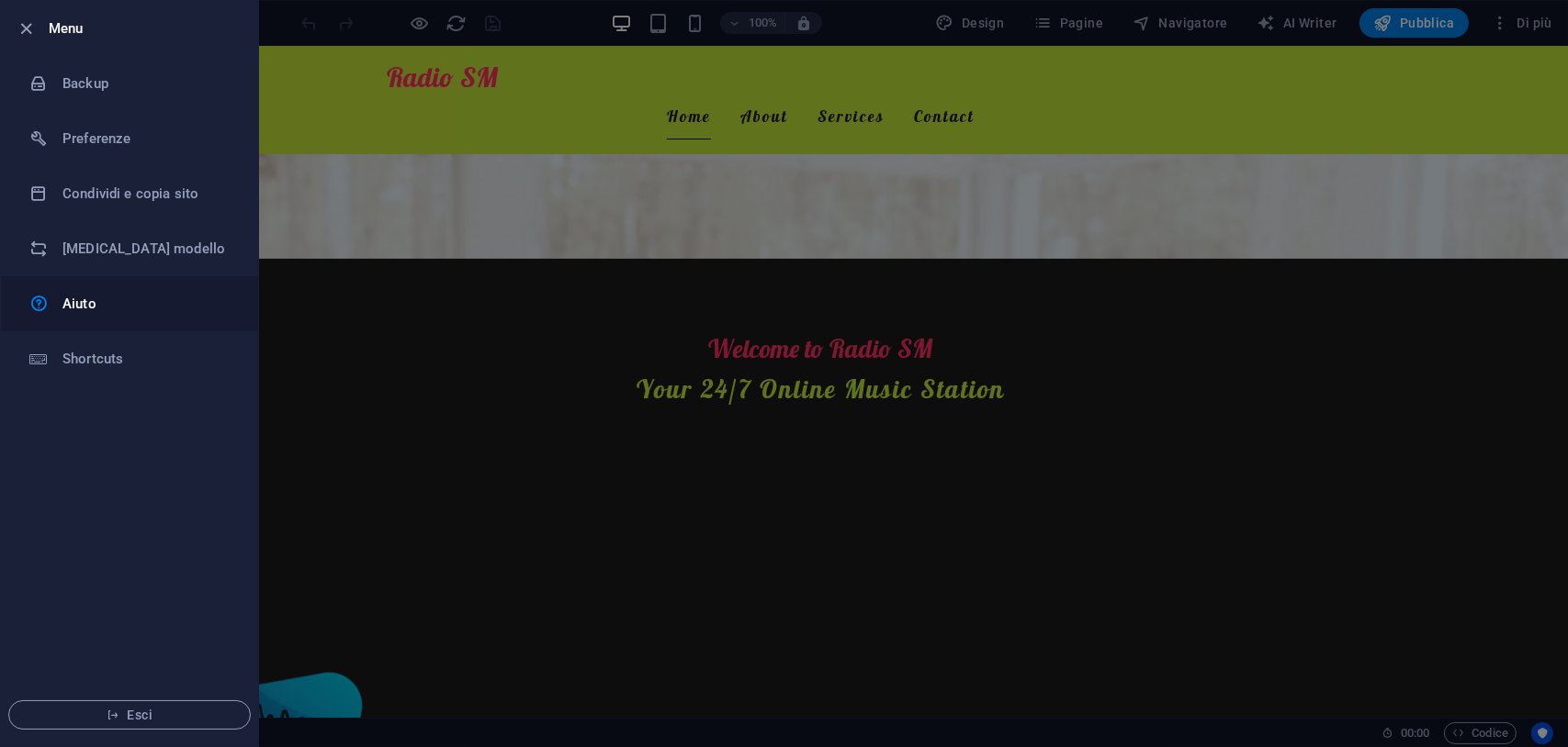
click at [58, 295] on div at bounding box center [45, 304] width 33 height 22
click at [138, 135] on h6 "Preferenze" at bounding box center [148, 138] width 170 height 22
select select "it"
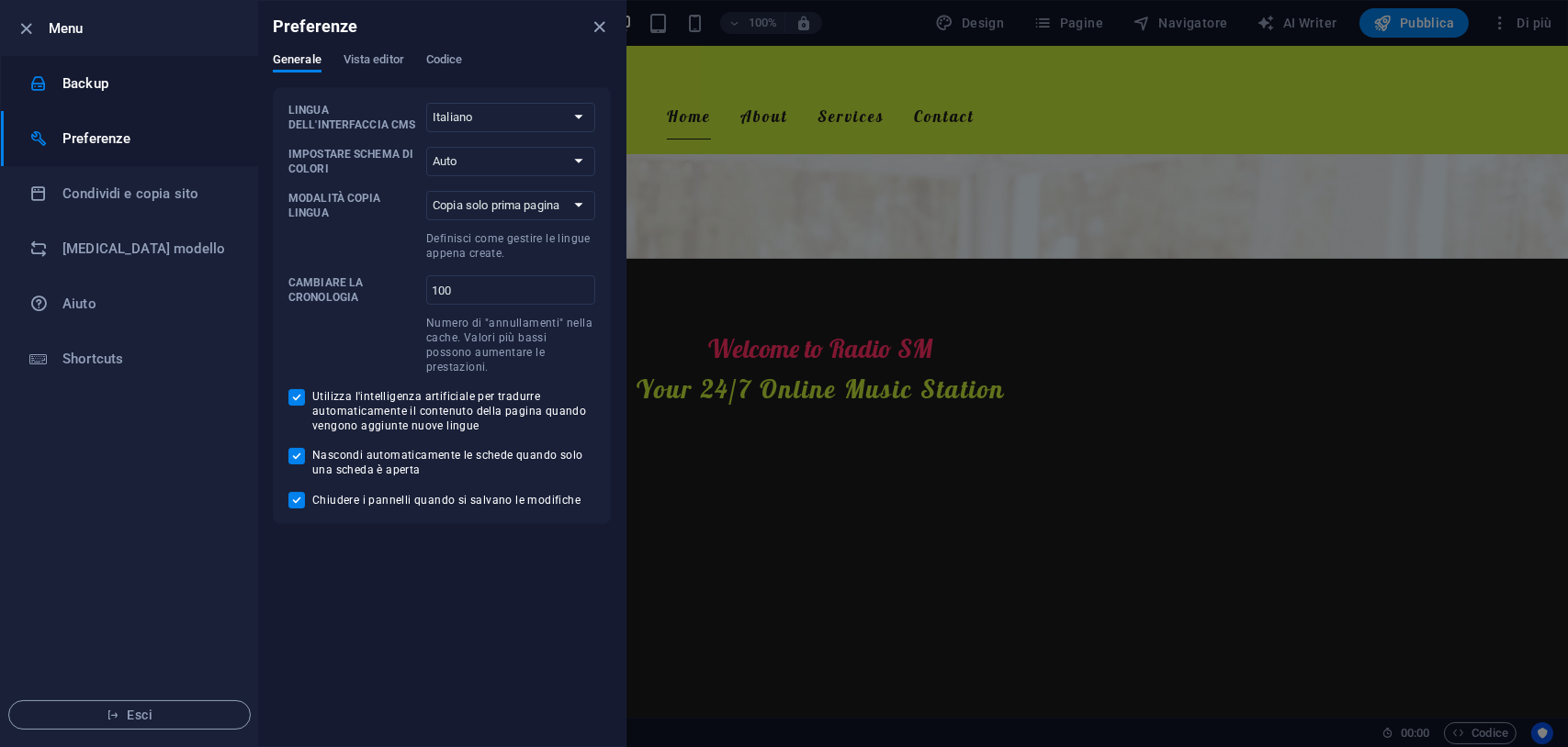
click at [106, 93] on h6 "Backup" at bounding box center [148, 83] width 170 height 22
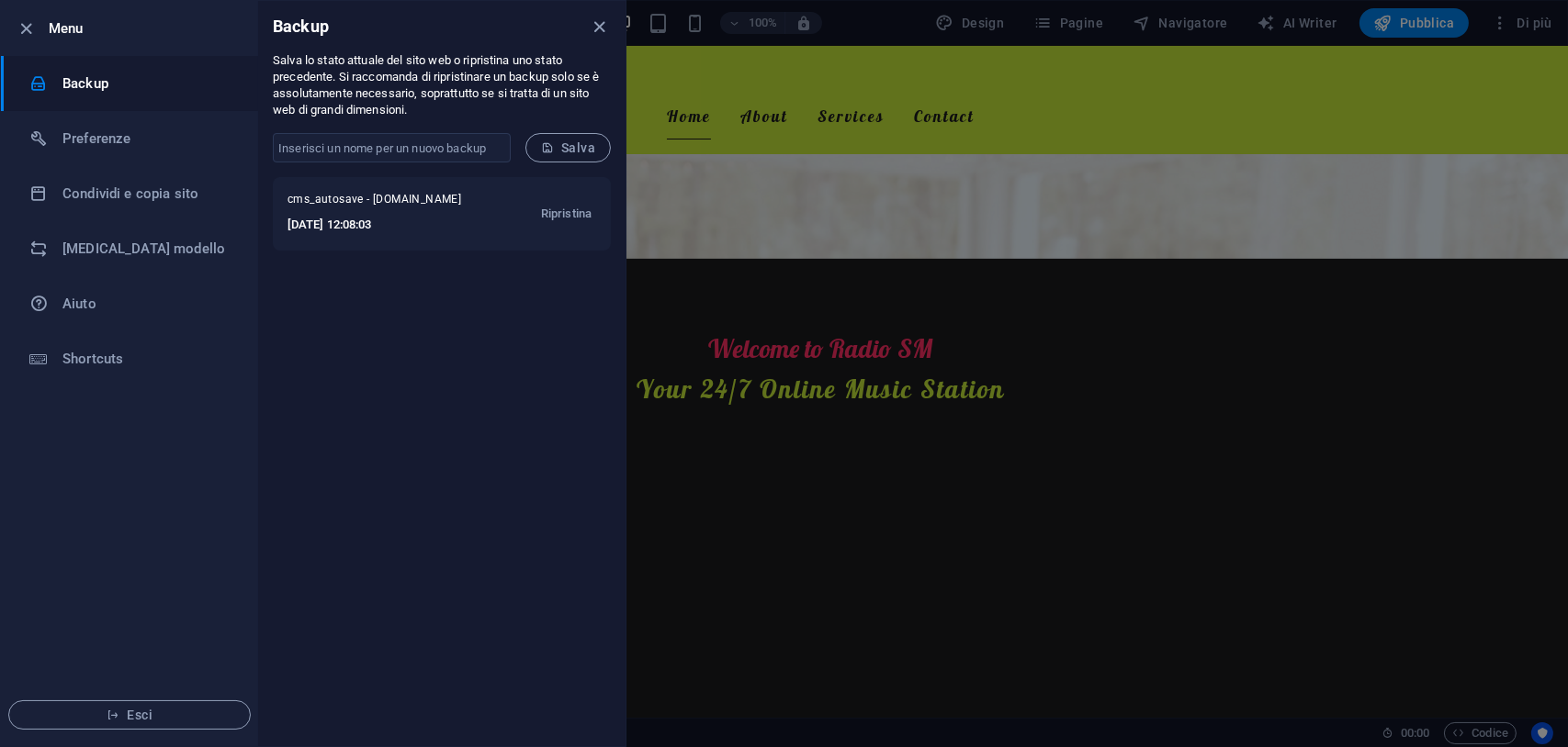
click at [63, 34] on h6 "Menu" at bounding box center [145, 28] width 195 height 22
click at [31, 22] on icon "button" at bounding box center [27, 29] width 21 height 21
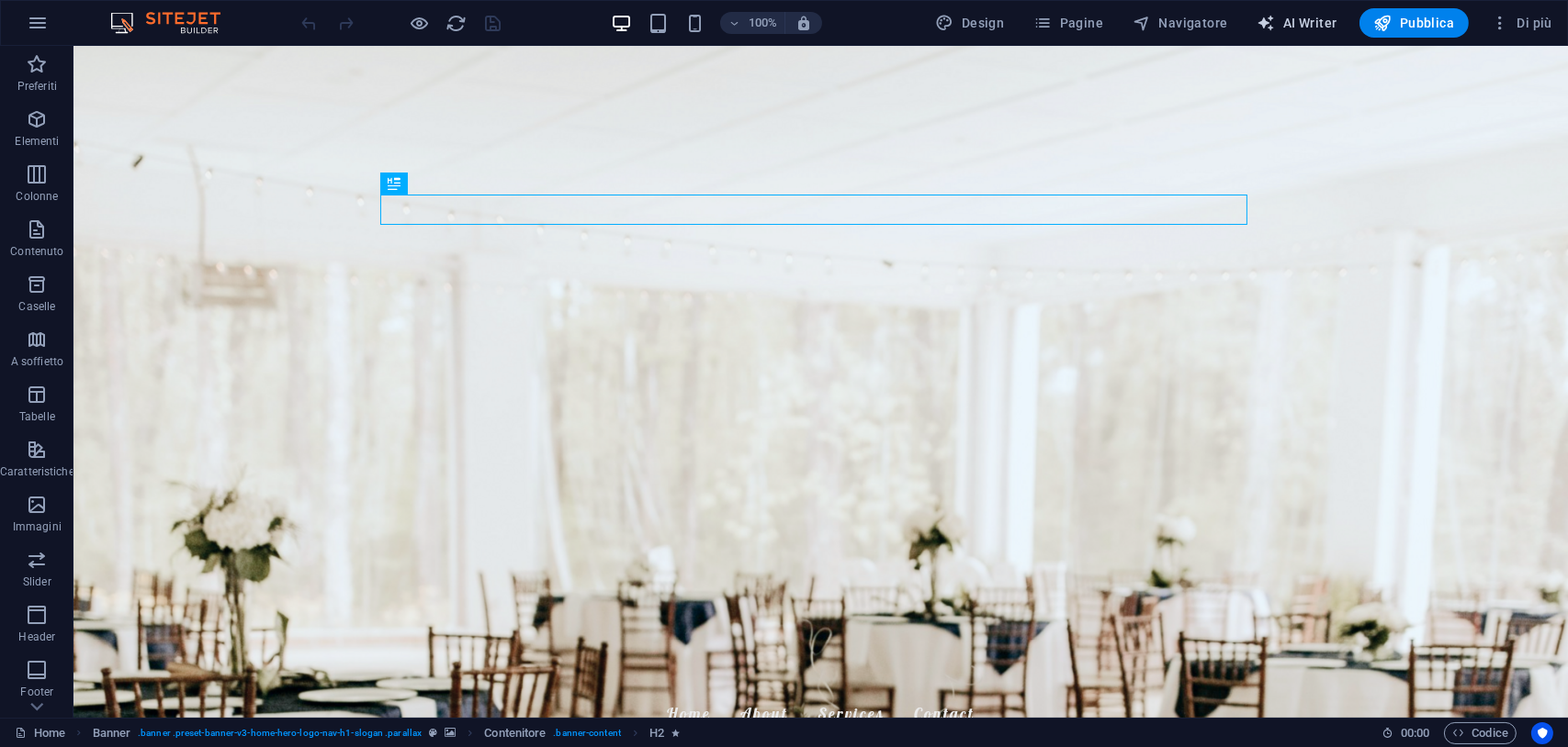
select select "English"
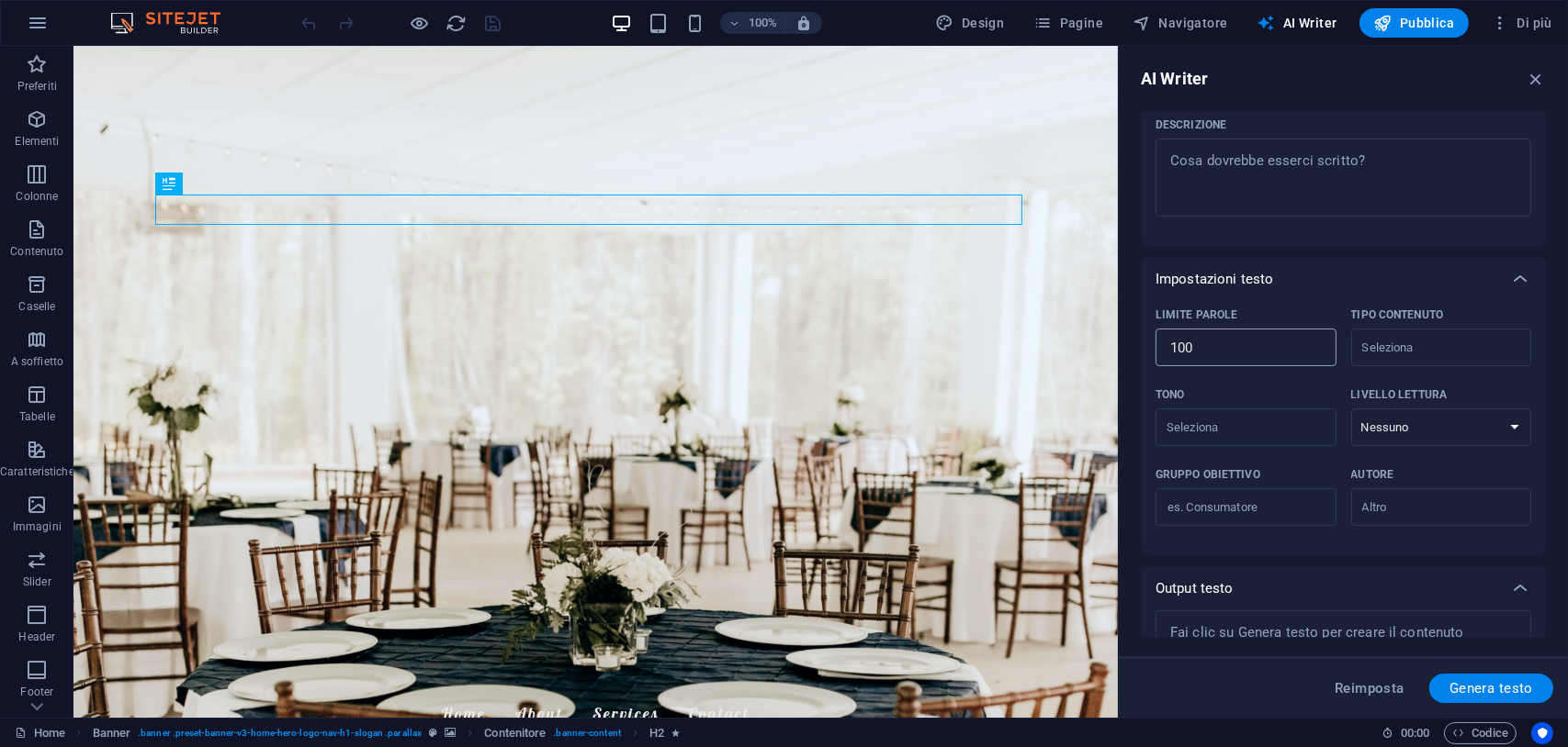
scroll to position [314, 0]
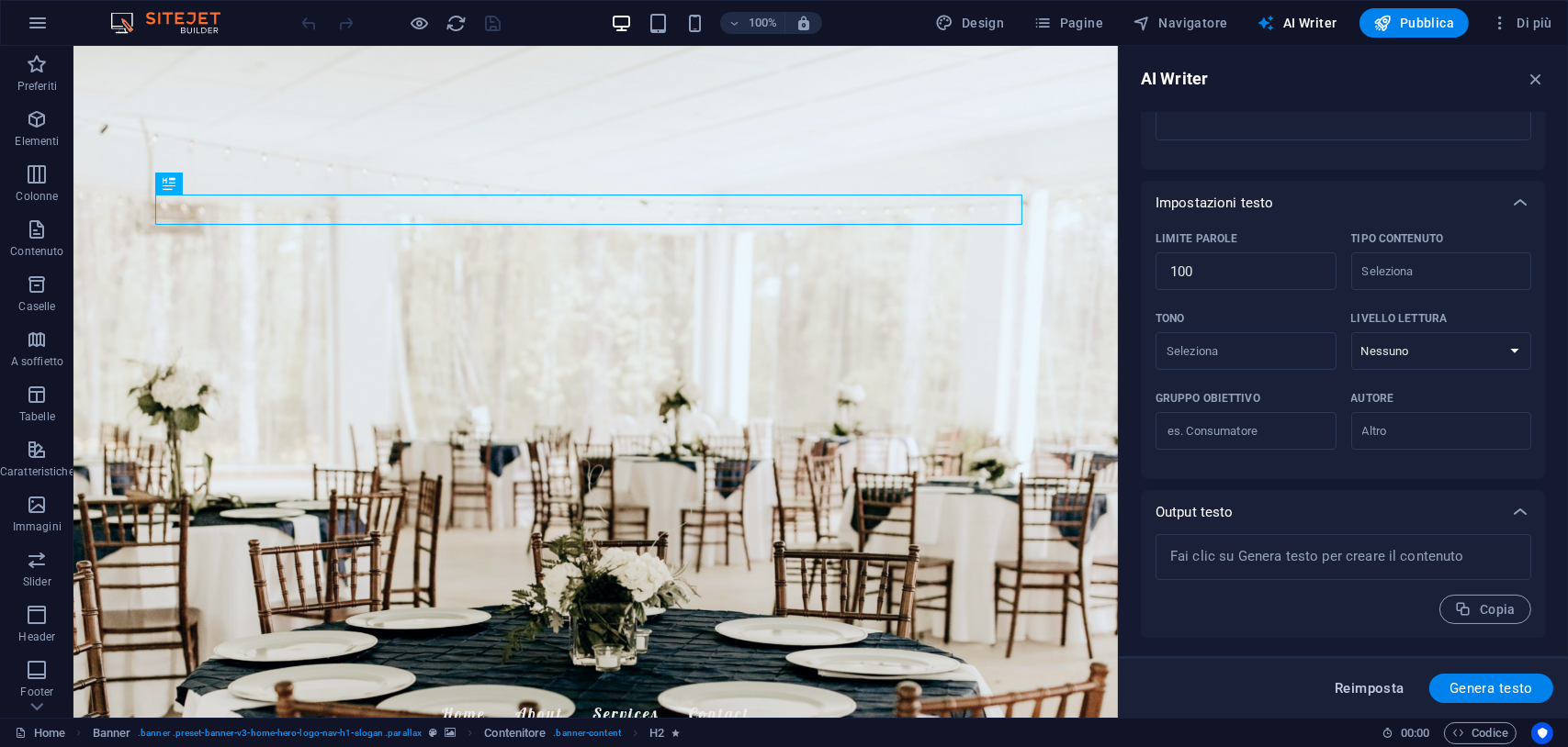
click at [1361, 690] on span "Reimposta" at bounding box center [1370, 688] width 70 height 15
type textarea "x"
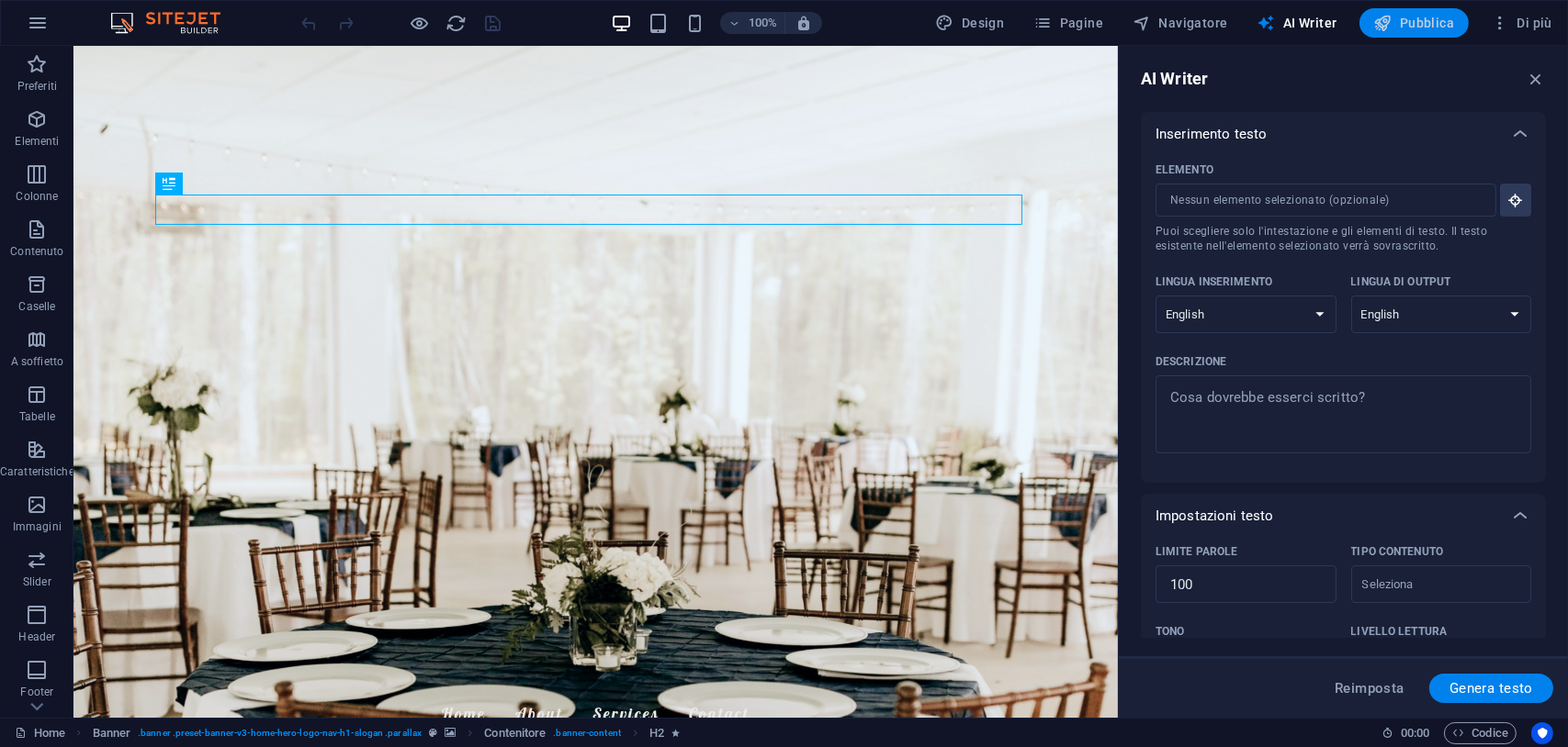
click at [1441, 27] on span "Pubblica" at bounding box center [1415, 22] width 81 height 18
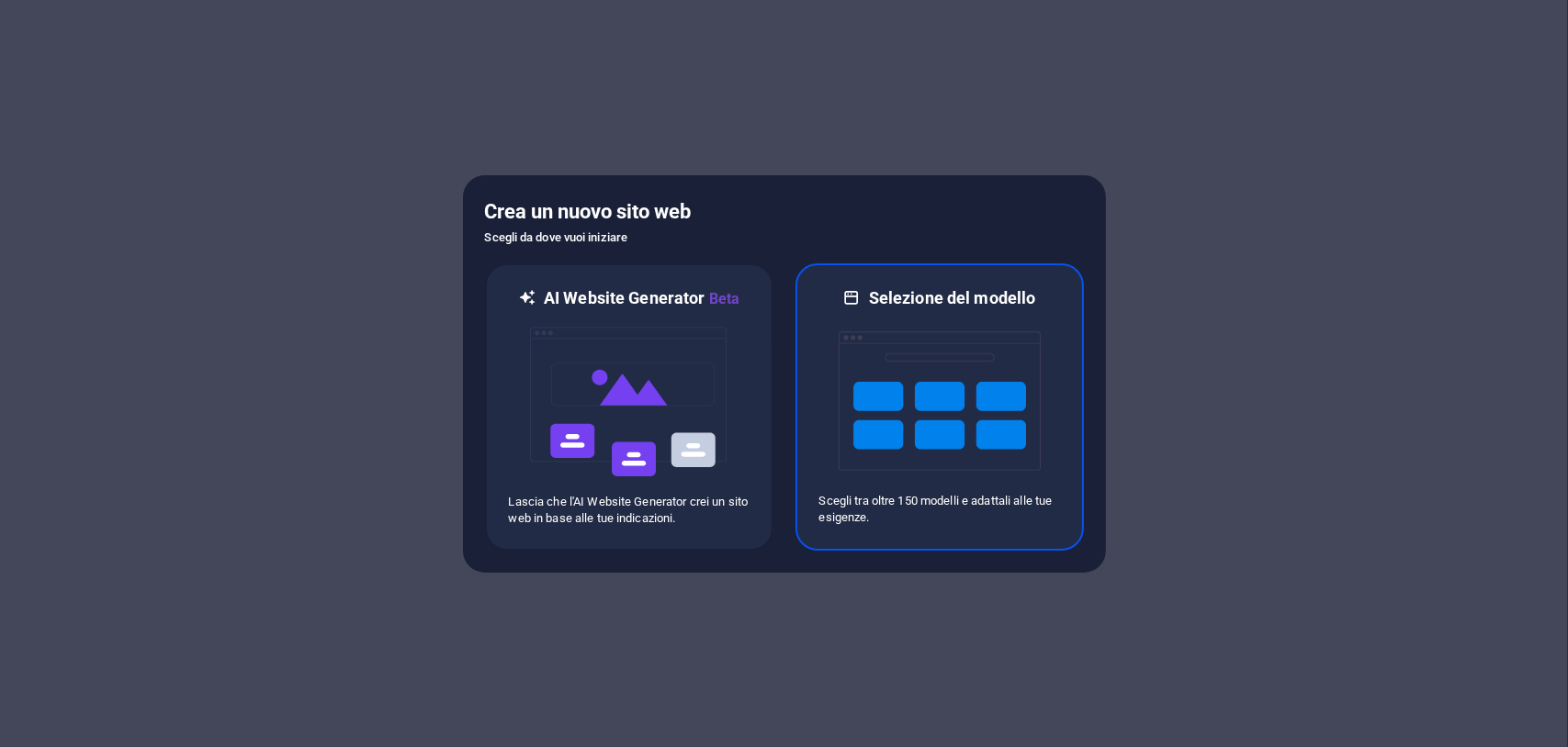
click at [955, 428] on img at bounding box center [939, 402] width 202 height 184
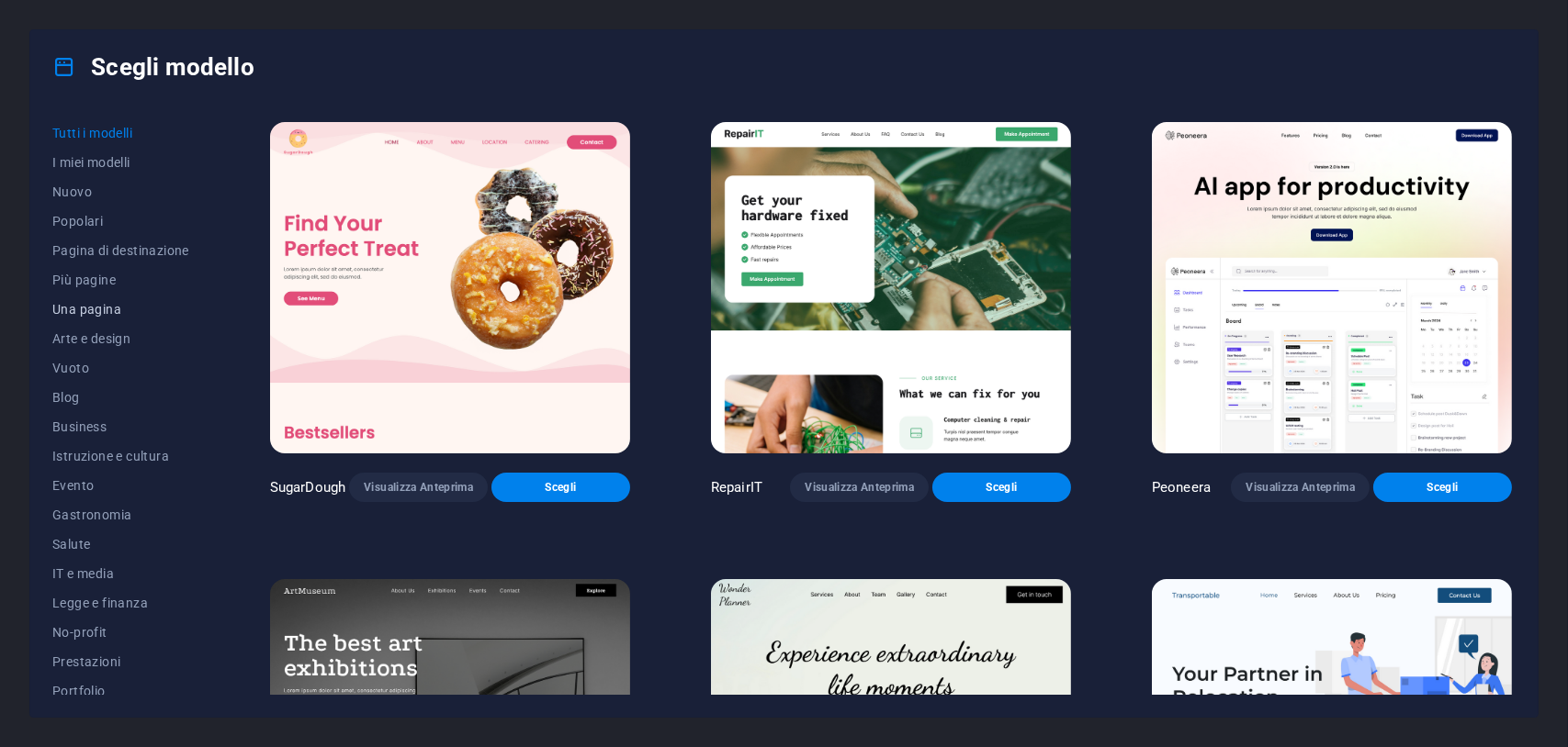
click at [81, 305] on span "Una pagina" at bounding box center [120, 309] width 136 height 15
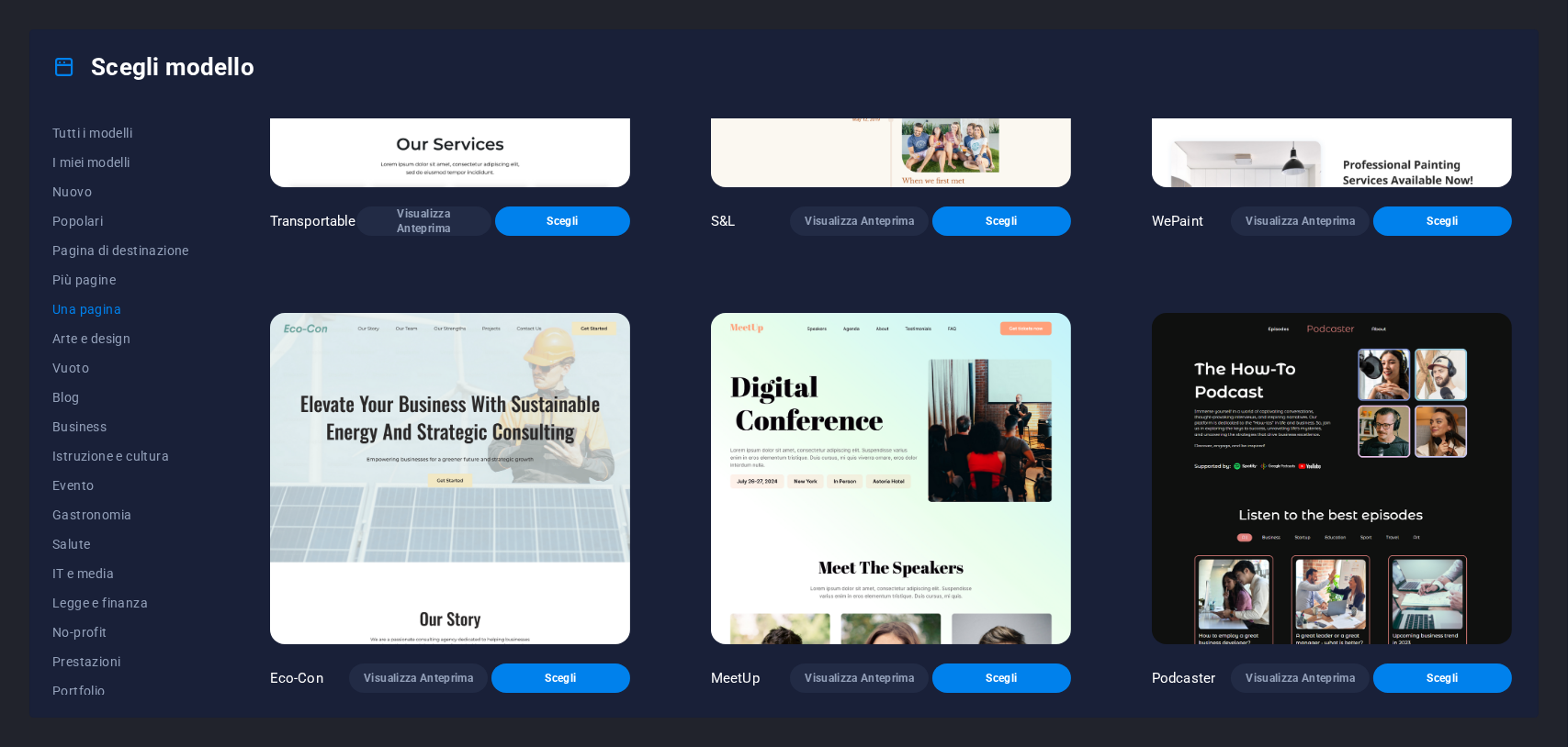
scroll to position [368, 0]
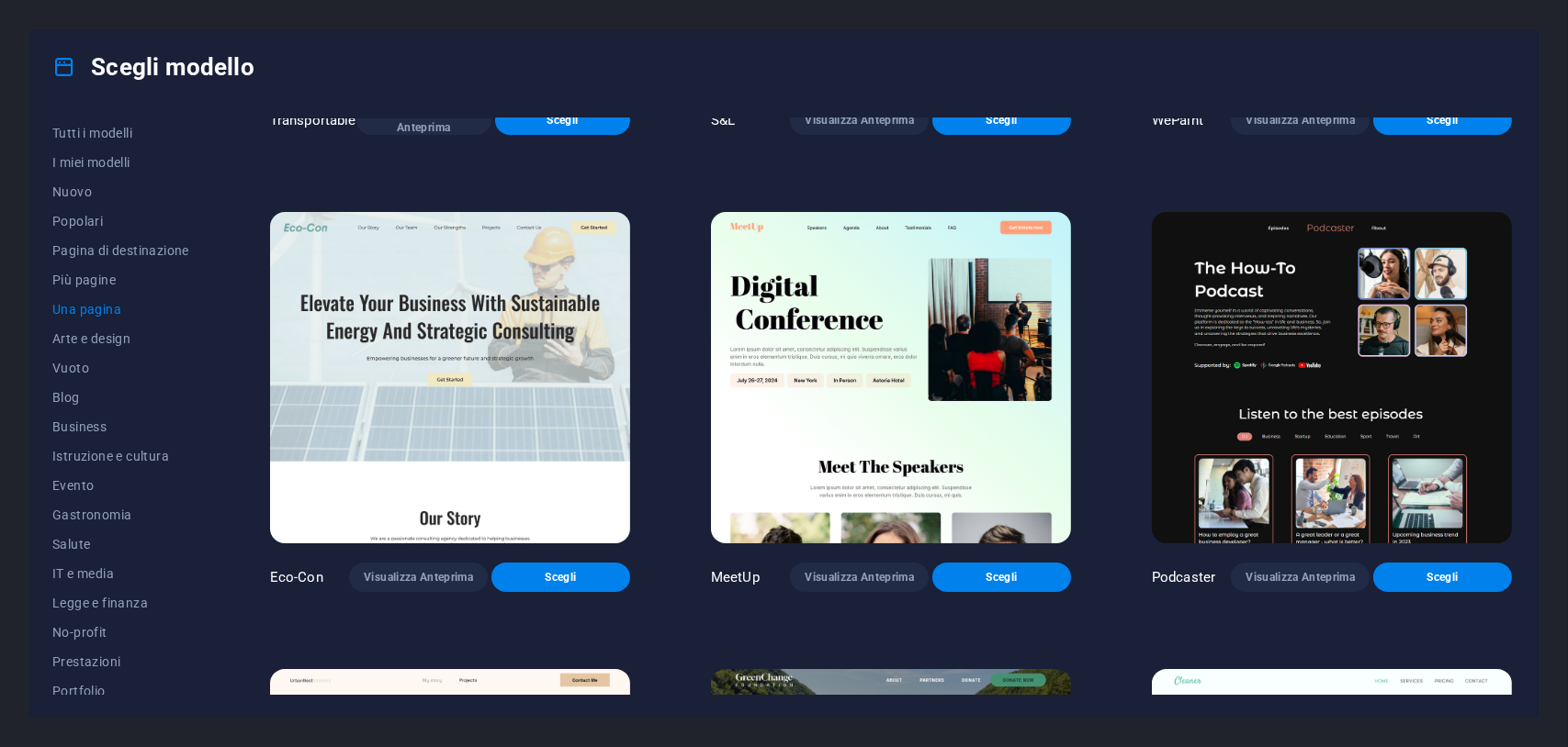
click at [1301, 341] on img at bounding box center [1332, 377] width 360 height 332
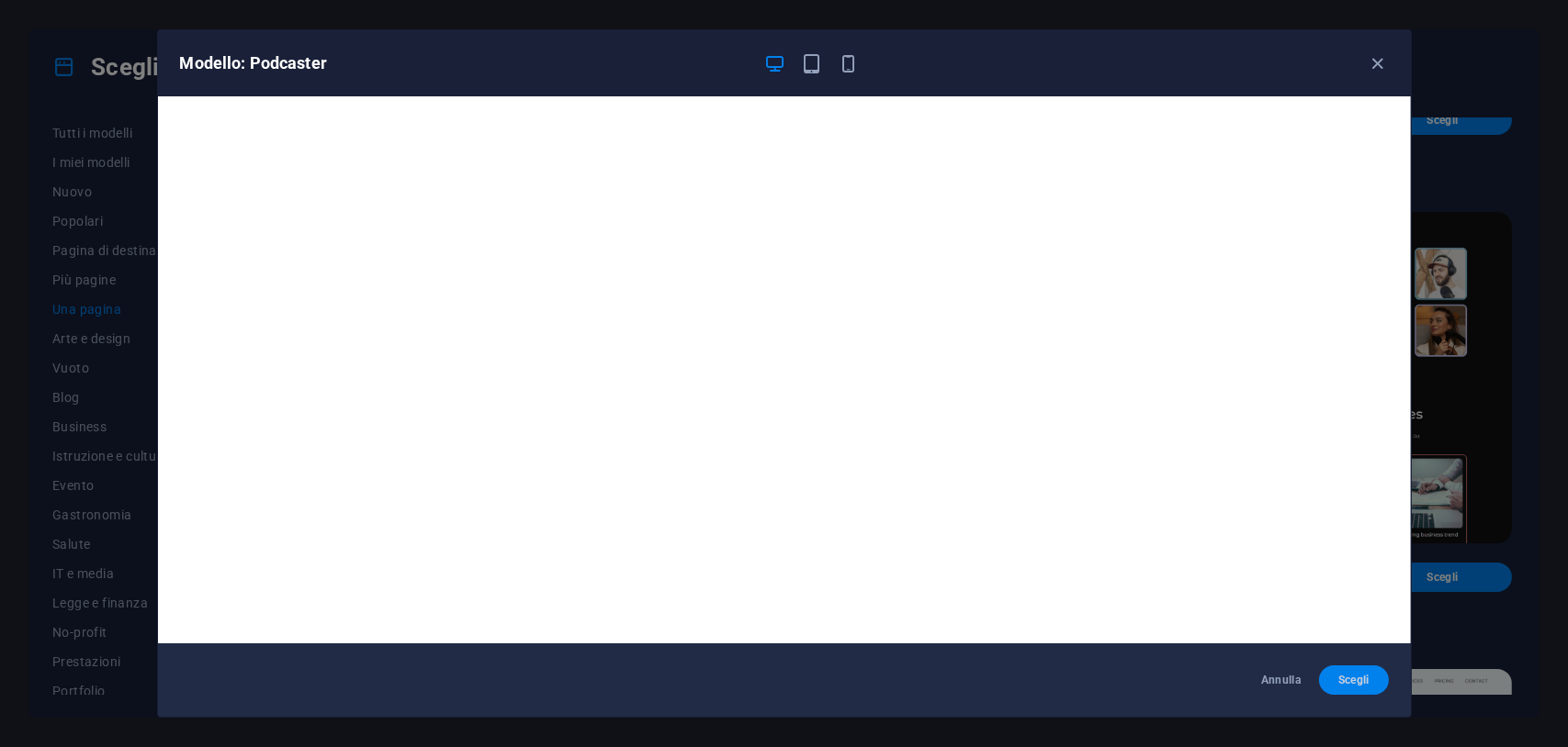
click at [1360, 677] on span "Scegli" at bounding box center [1353, 680] width 40 height 15
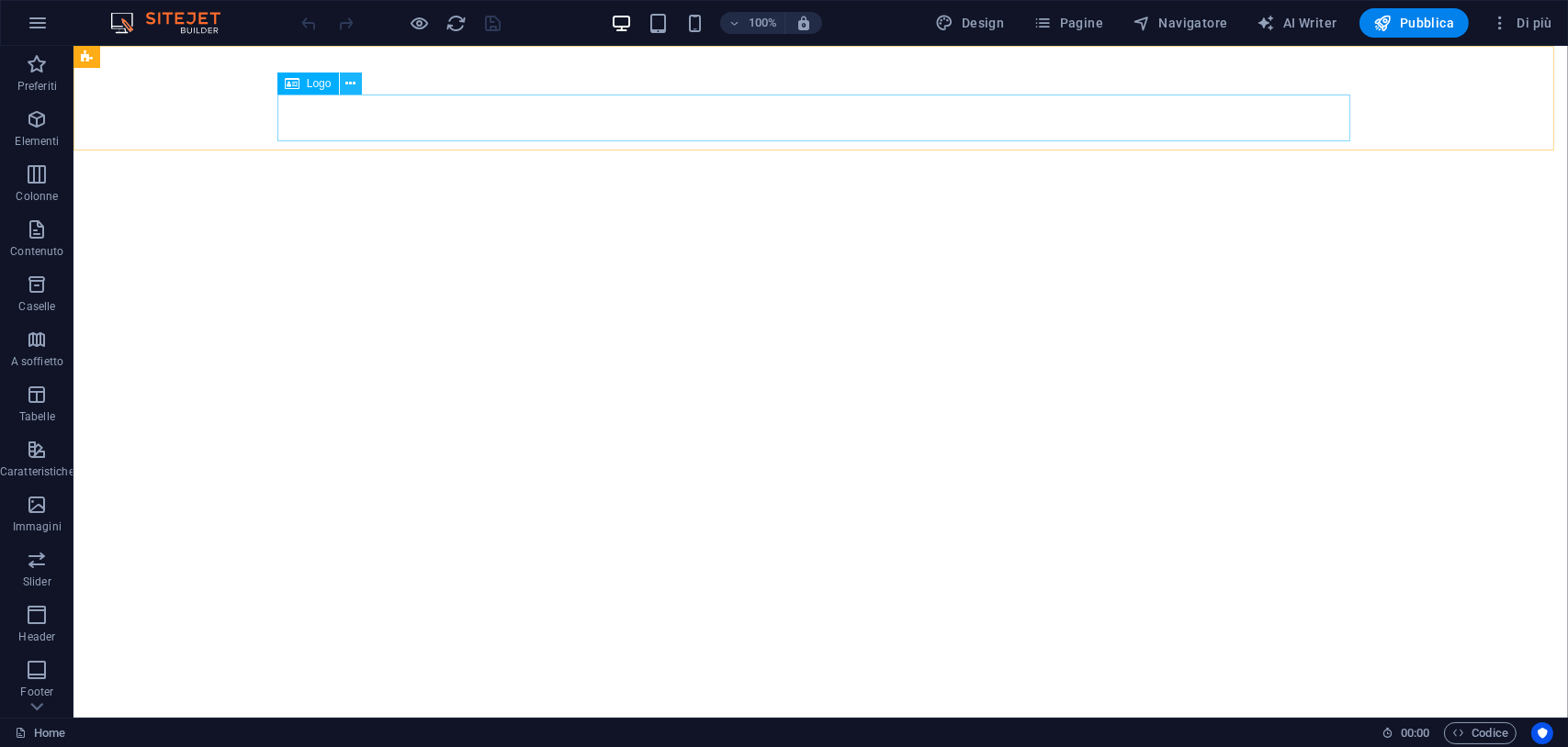
click at [352, 80] on icon at bounding box center [350, 84] width 10 height 19
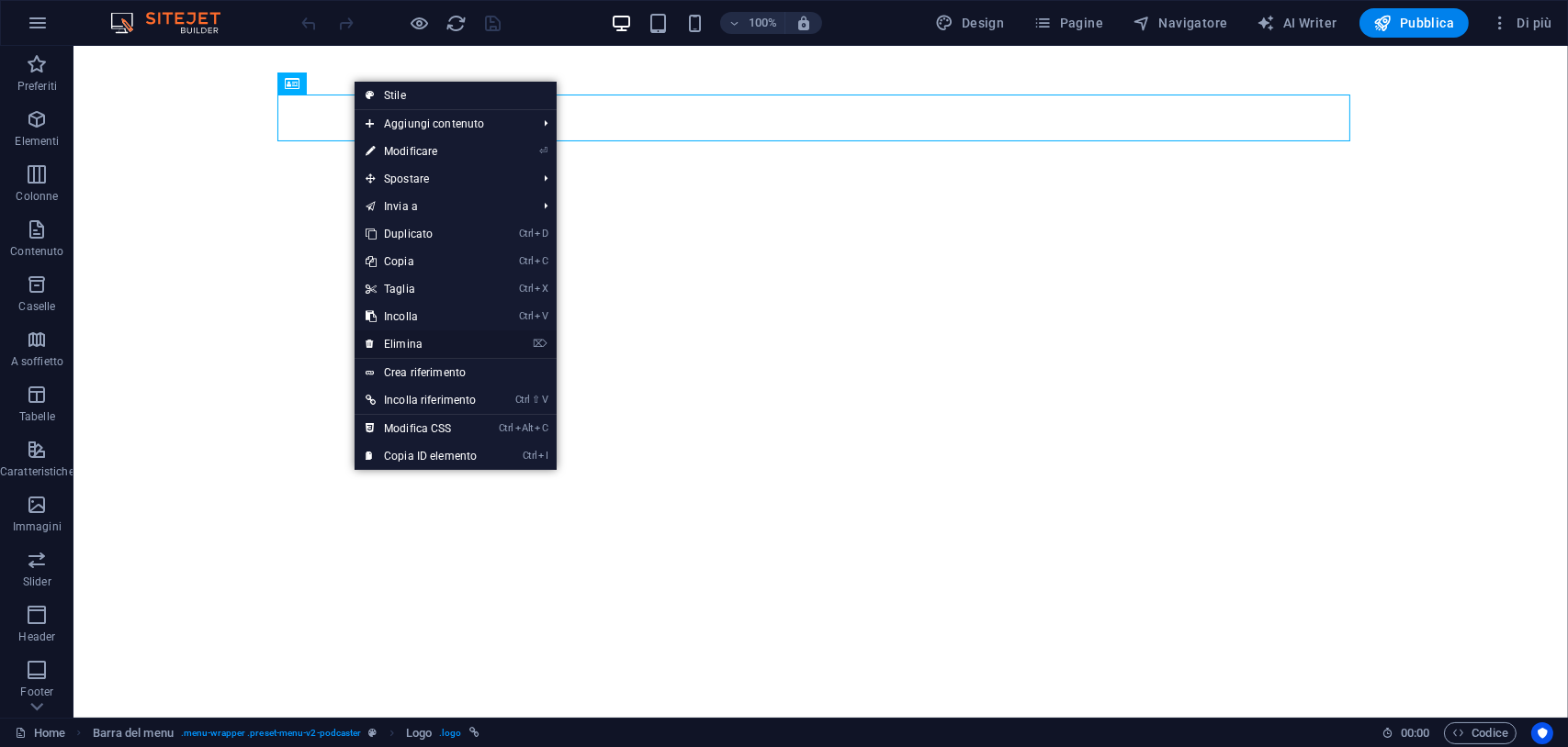
click at [422, 342] on link "⌦ Elimina" at bounding box center [421, 344] width 134 height 27
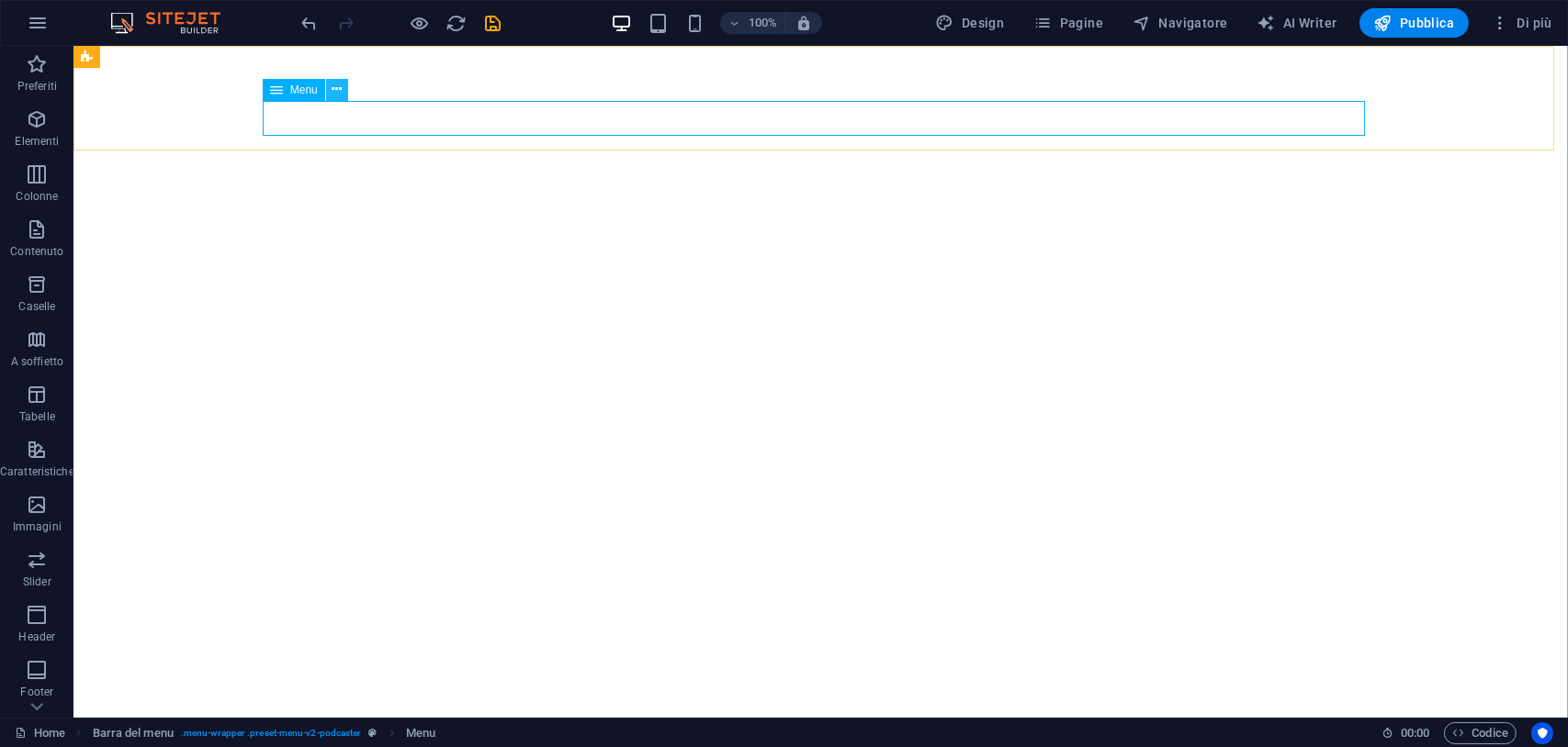
click at [341, 88] on icon at bounding box center [337, 90] width 10 height 19
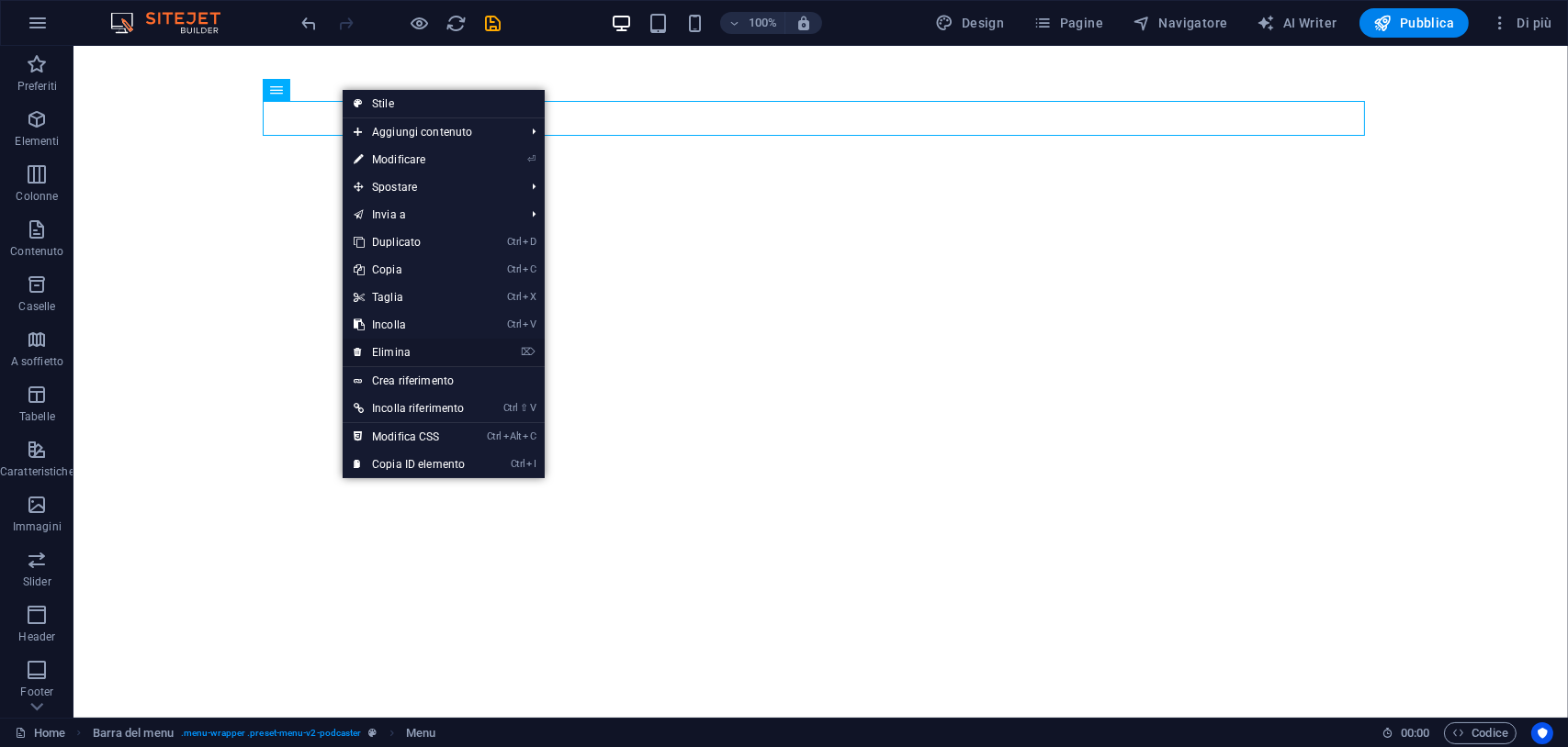
click at [406, 345] on link "⌦ Elimina" at bounding box center [409, 352] width 134 height 27
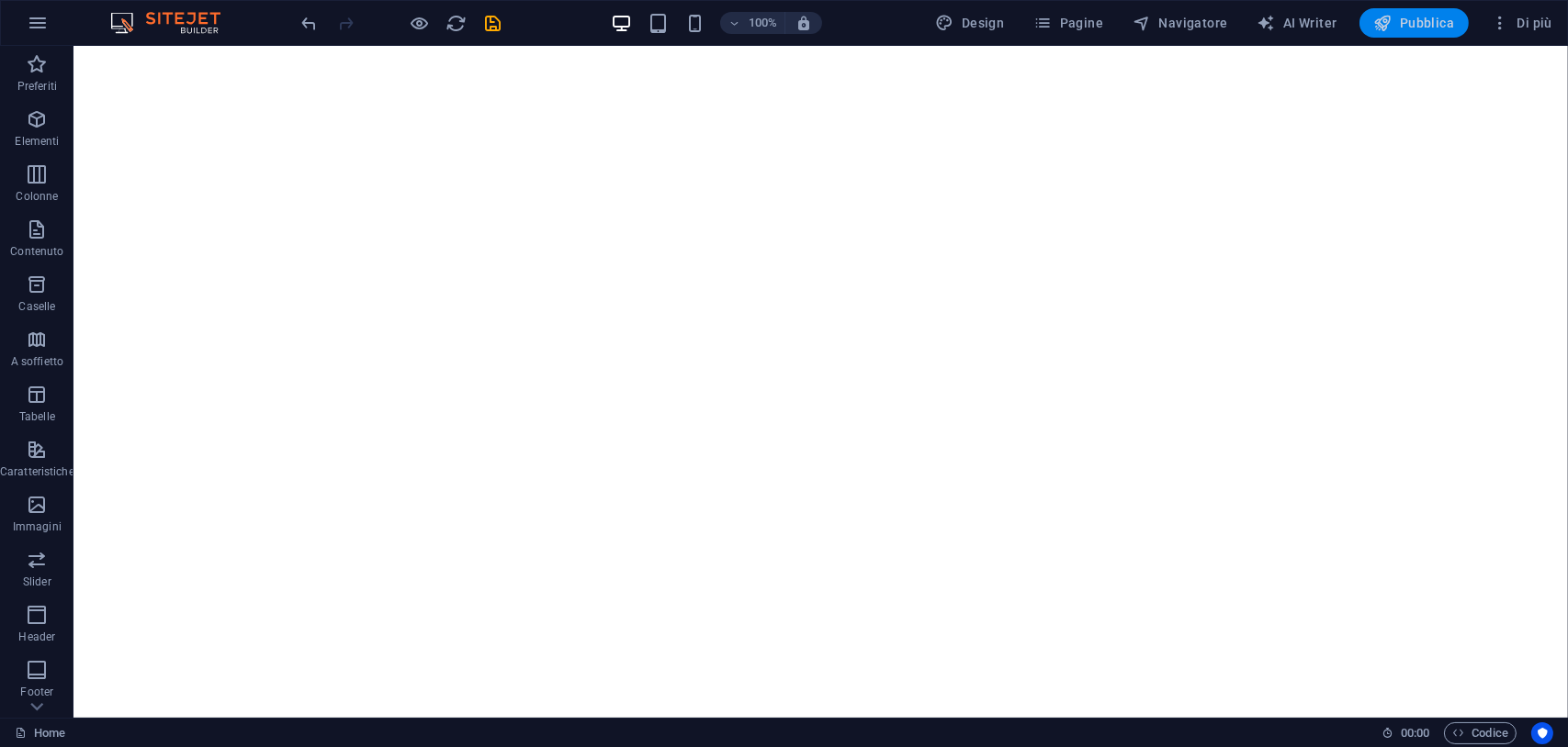
click at [1392, 20] on icon "button" at bounding box center [1383, 22] width 18 height 18
